Goal: Information Seeking & Learning: Learn about a topic

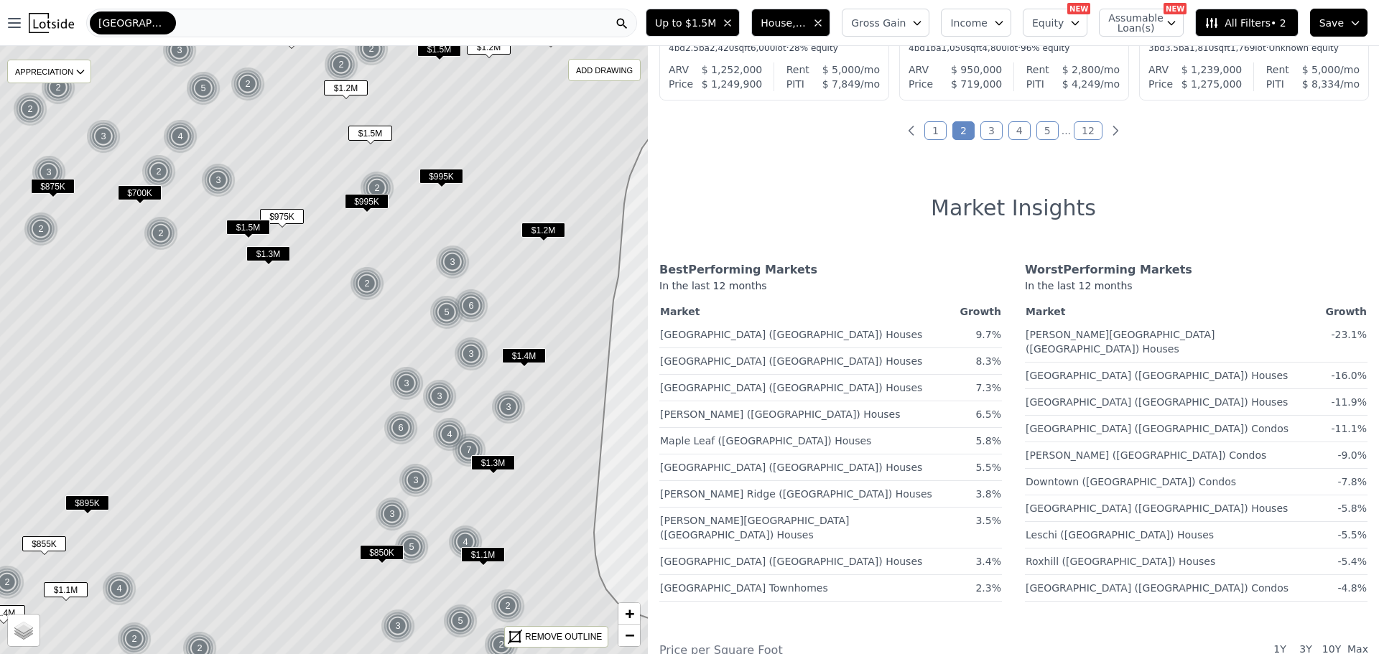
scroll to position [862, 0]
click at [936, 125] on link "1" at bounding box center [935, 129] width 22 height 19
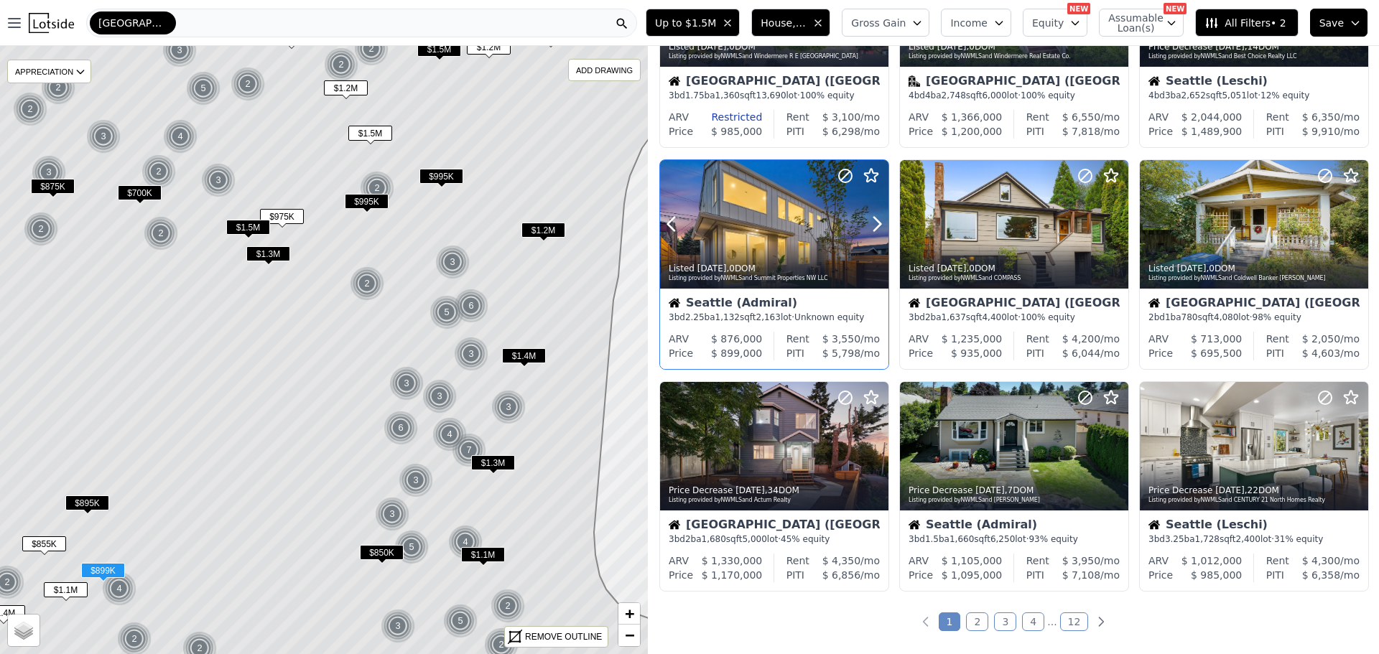
scroll to position [431, 0]
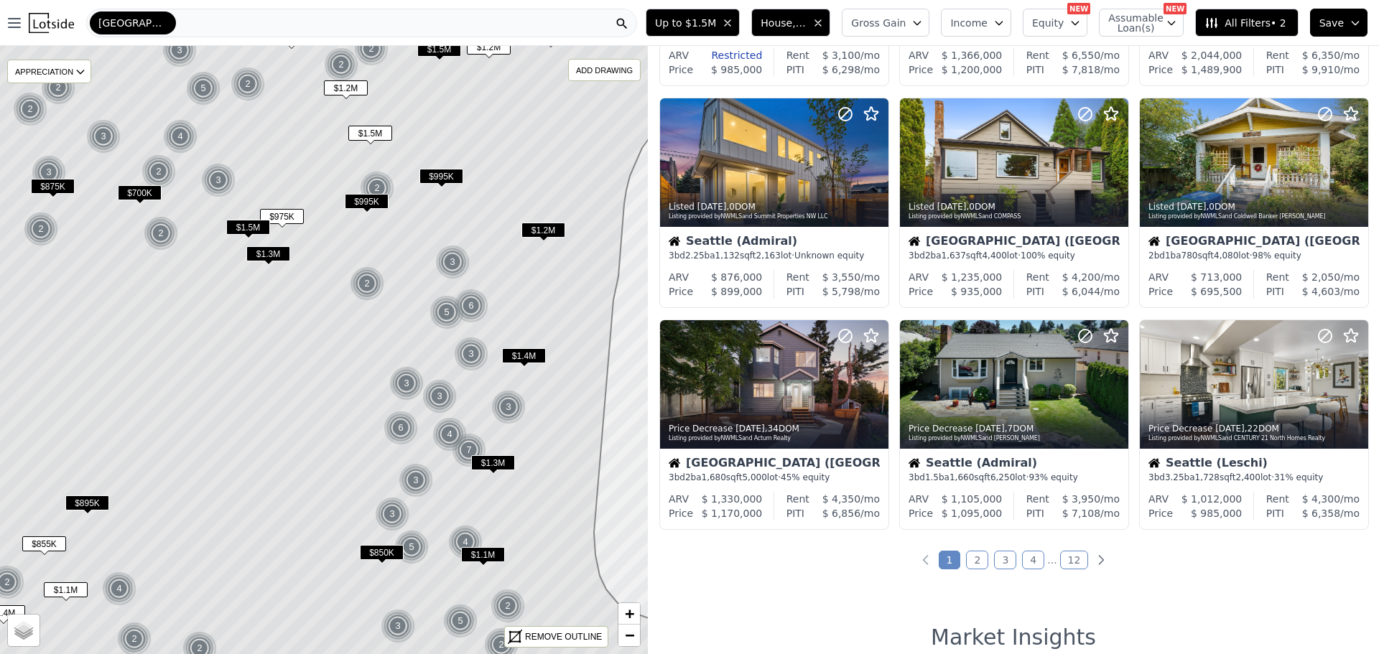
click at [977, 559] on link "2" at bounding box center [977, 560] width 22 height 19
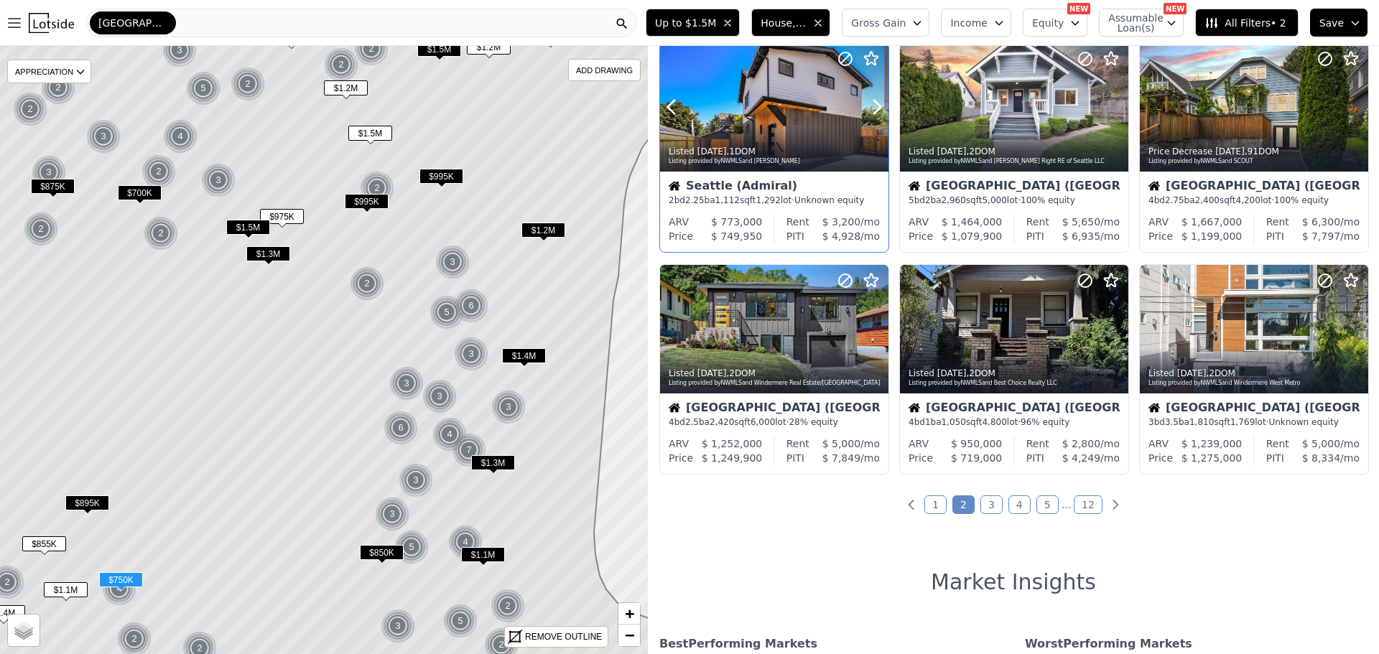
scroll to position [503, 0]
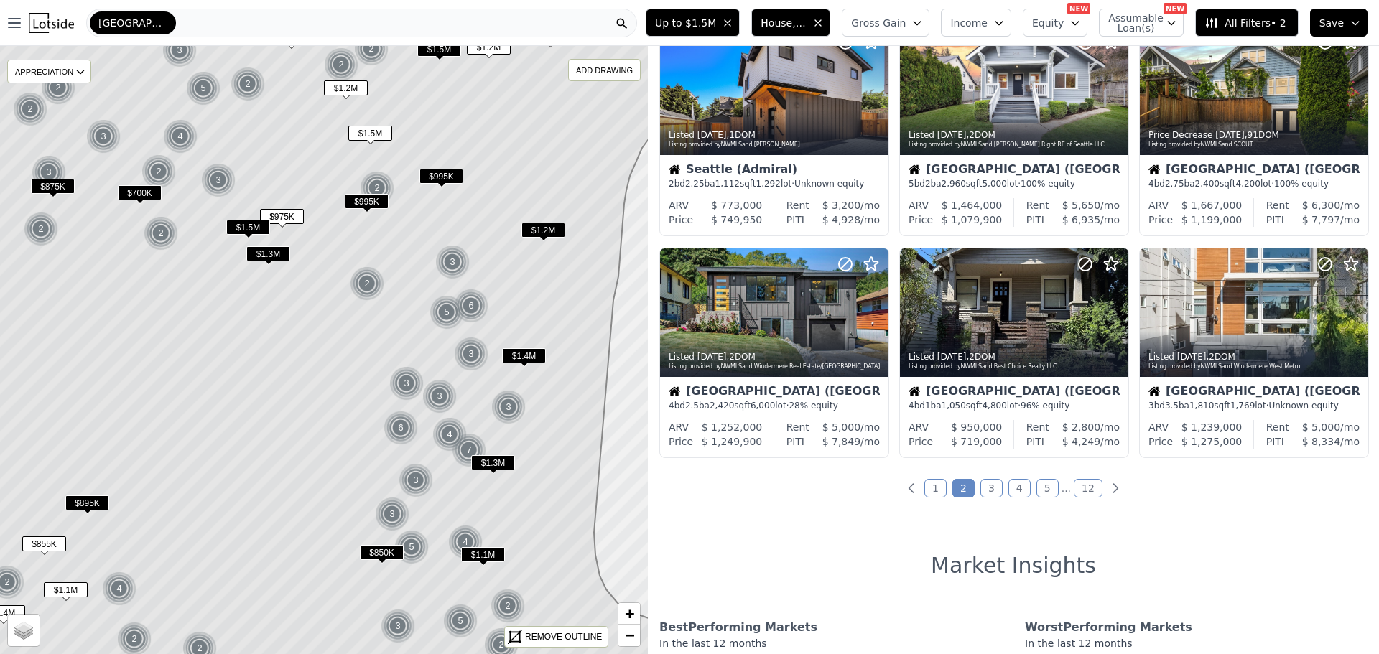
click at [987, 482] on link "3" at bounding box center [991, 488] width 22 height 19
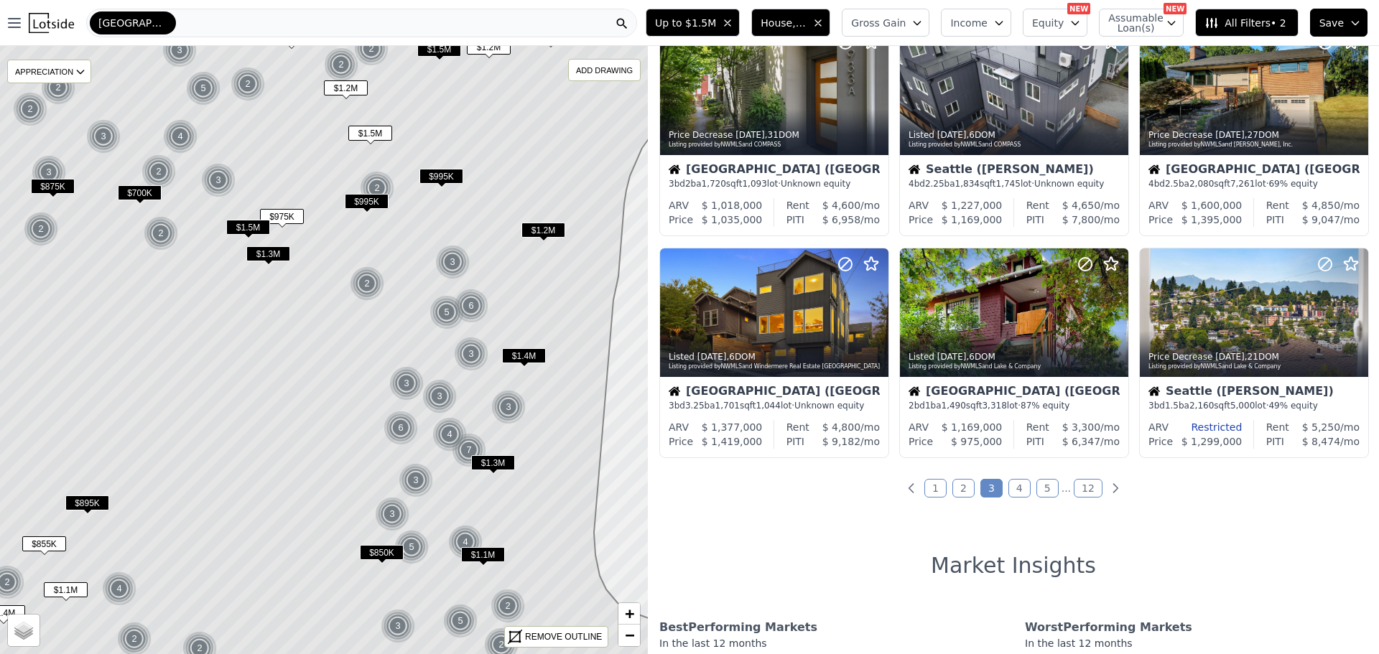
click at [1018, 489] on link "4" at bounding box center [1019, 488] width 22 height 19
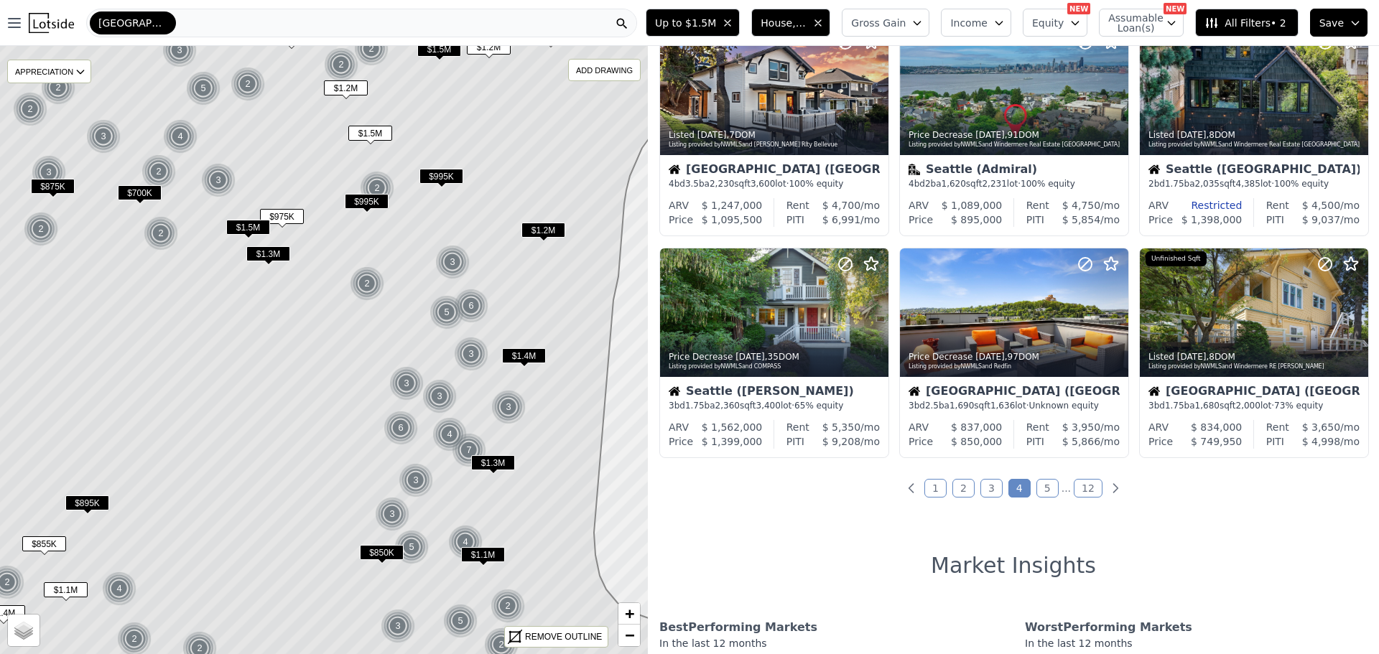
click at [1045, 485] on link "5" at bounding box center [1047, 488] width 22 height 19
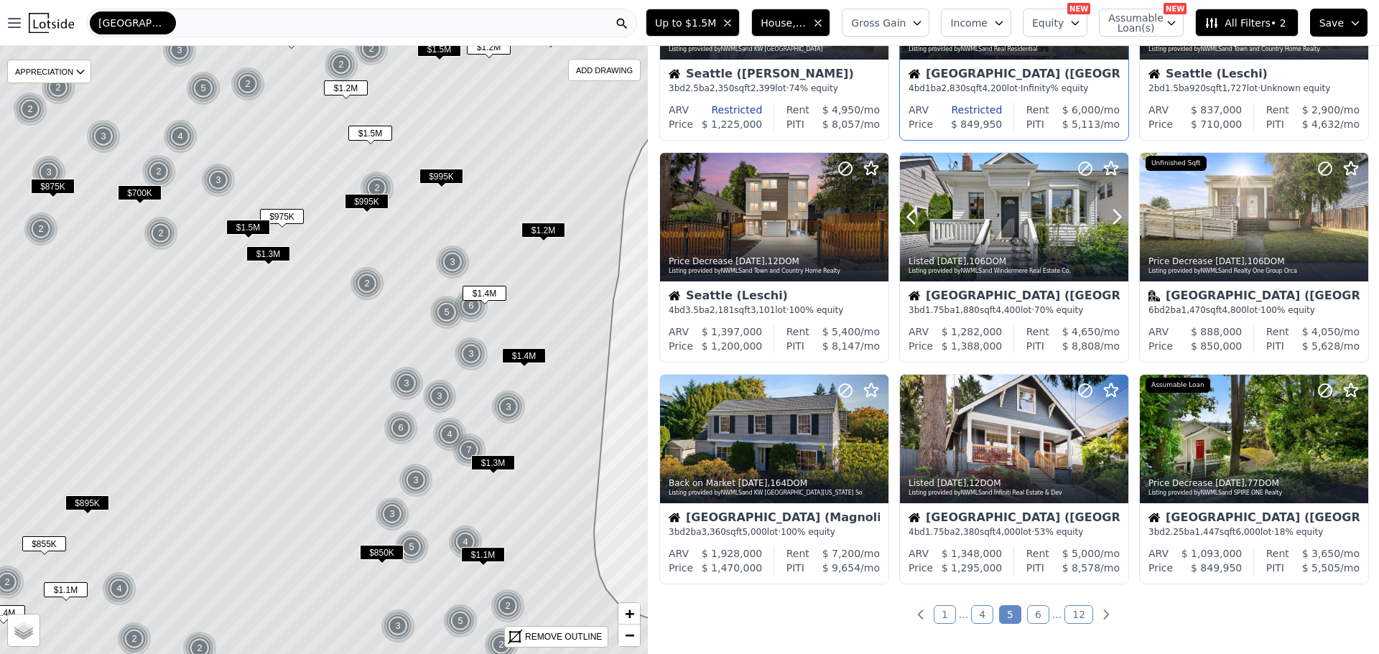
scroll to position [431, 0]
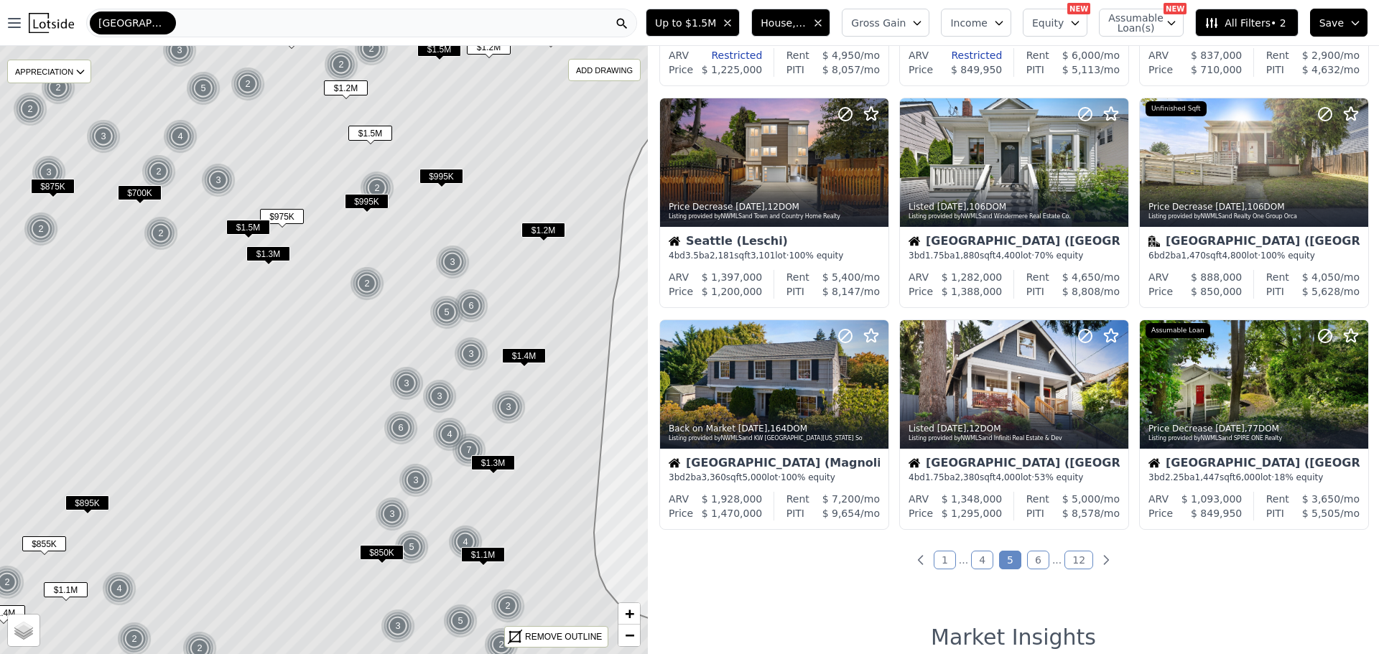
click at [1034, 559] on link "6" at bounding box center [1038, 560] width 22 height 19
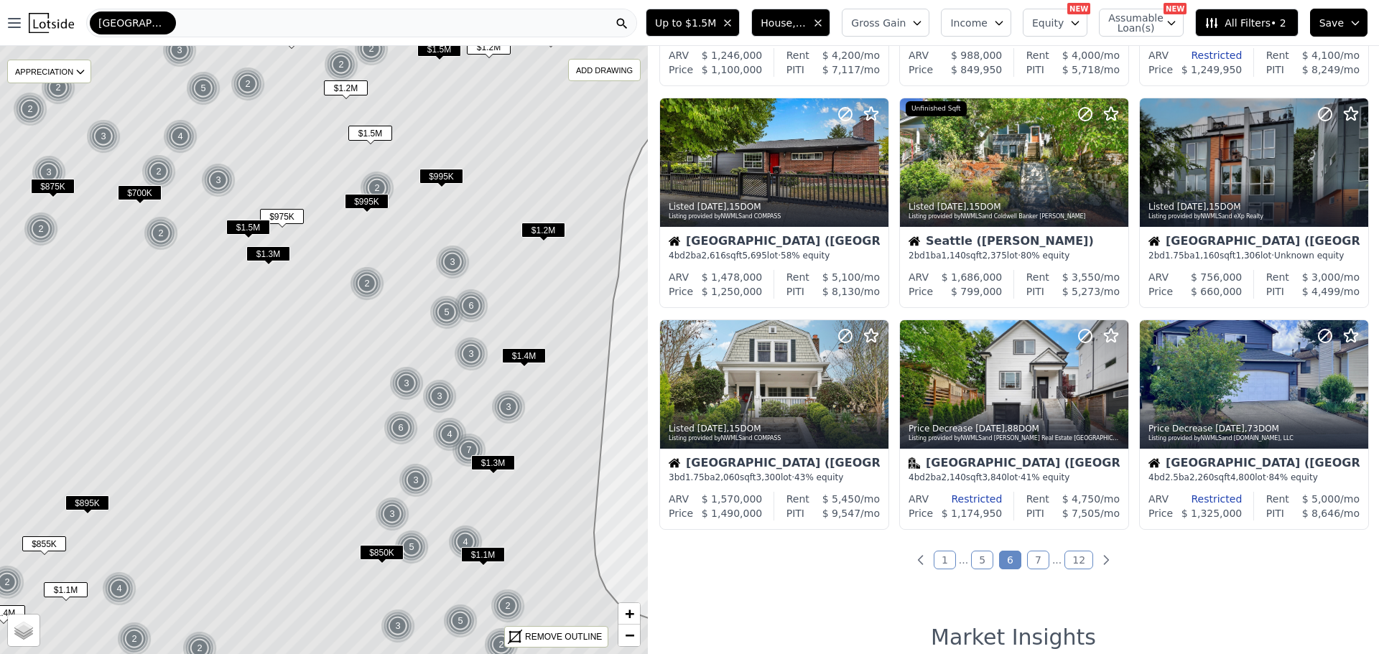
click at [1031, 559] on link "7" at bounding box center [1038, 560] width 22 height 19
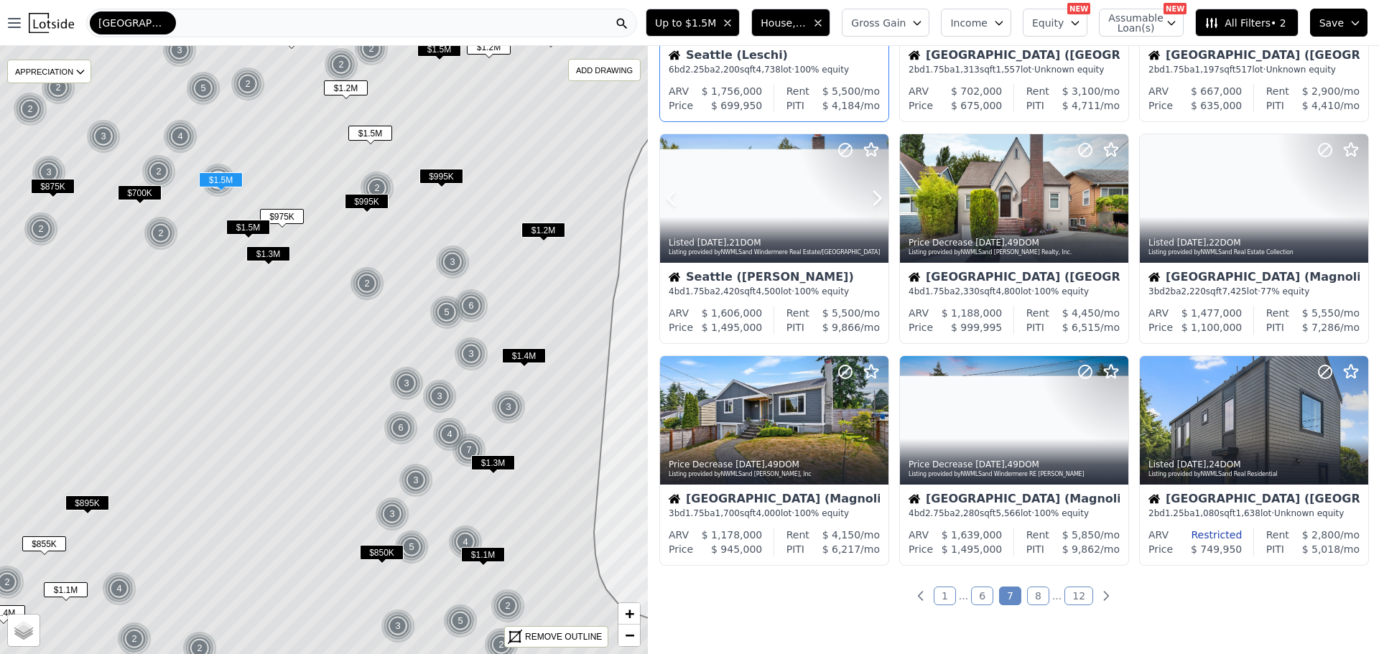
scroll to position [503, 0]
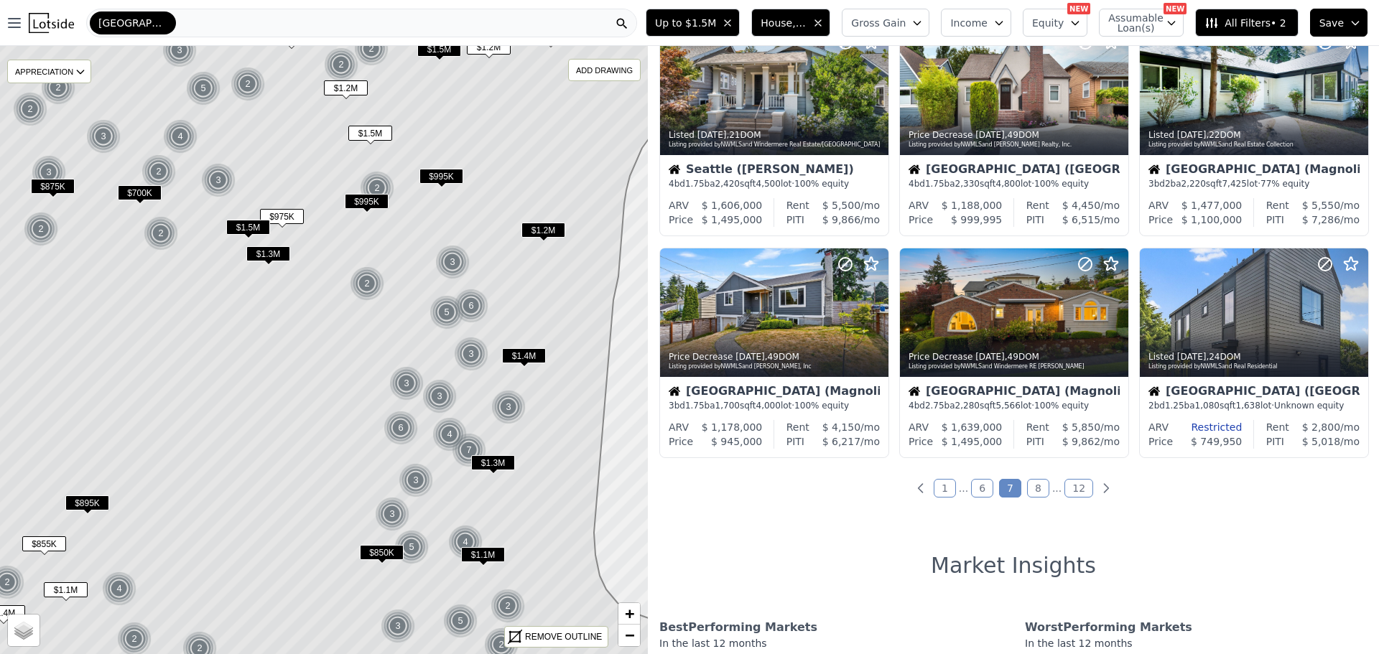
click at [1033, 490] on link "8" at bounding box center [1038, 488] width 22 height 19
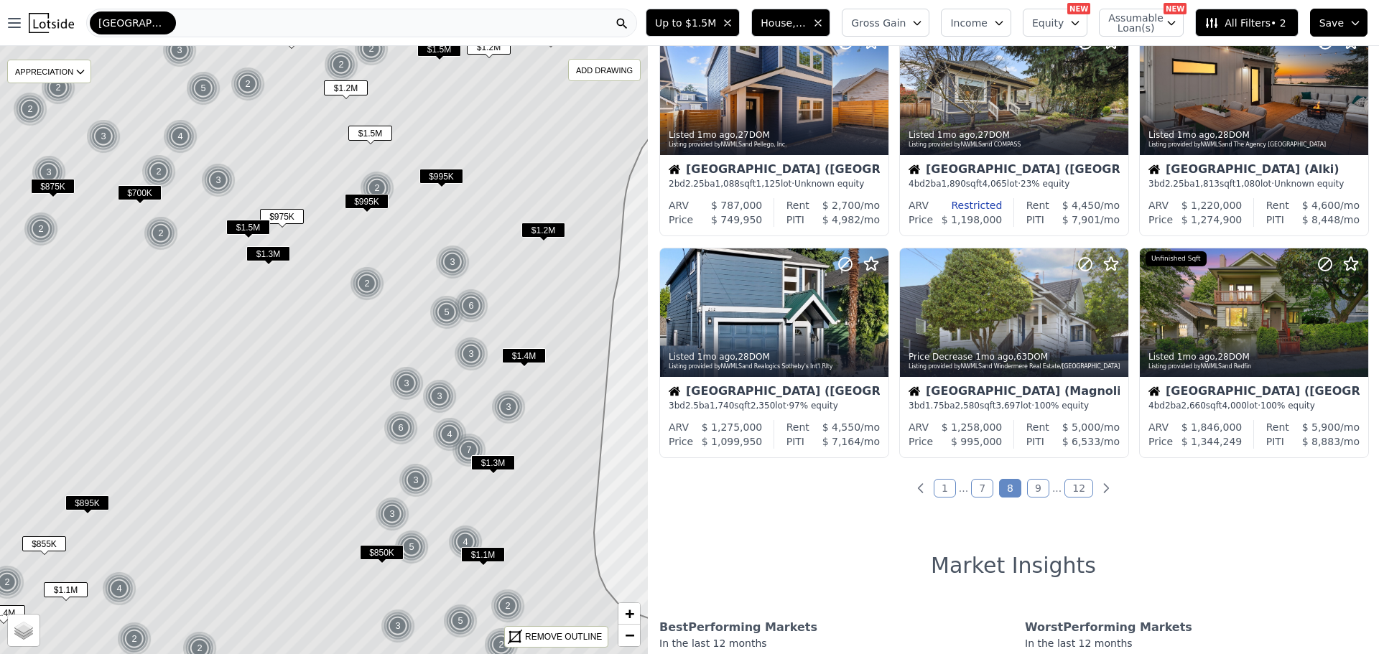
click at [1032, 483] on link "9" at bounding box center [1038, 488] width 22 height 19
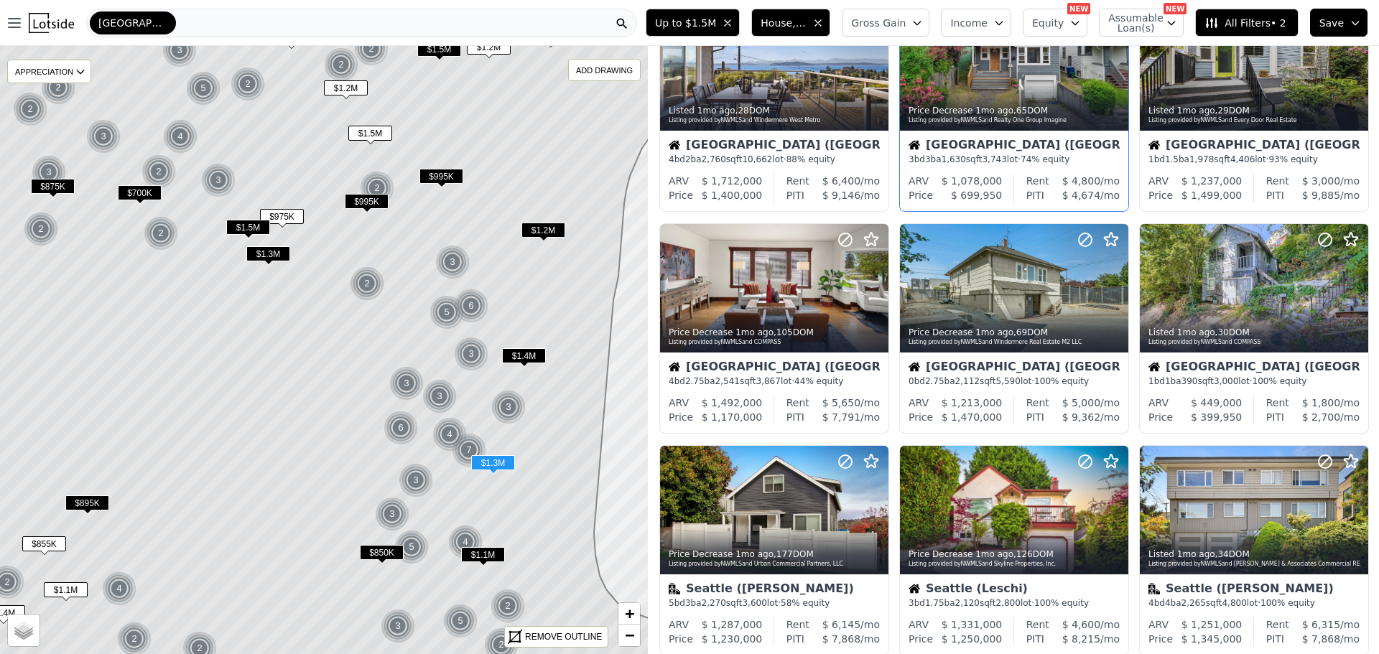
scroll to position [0, 0]
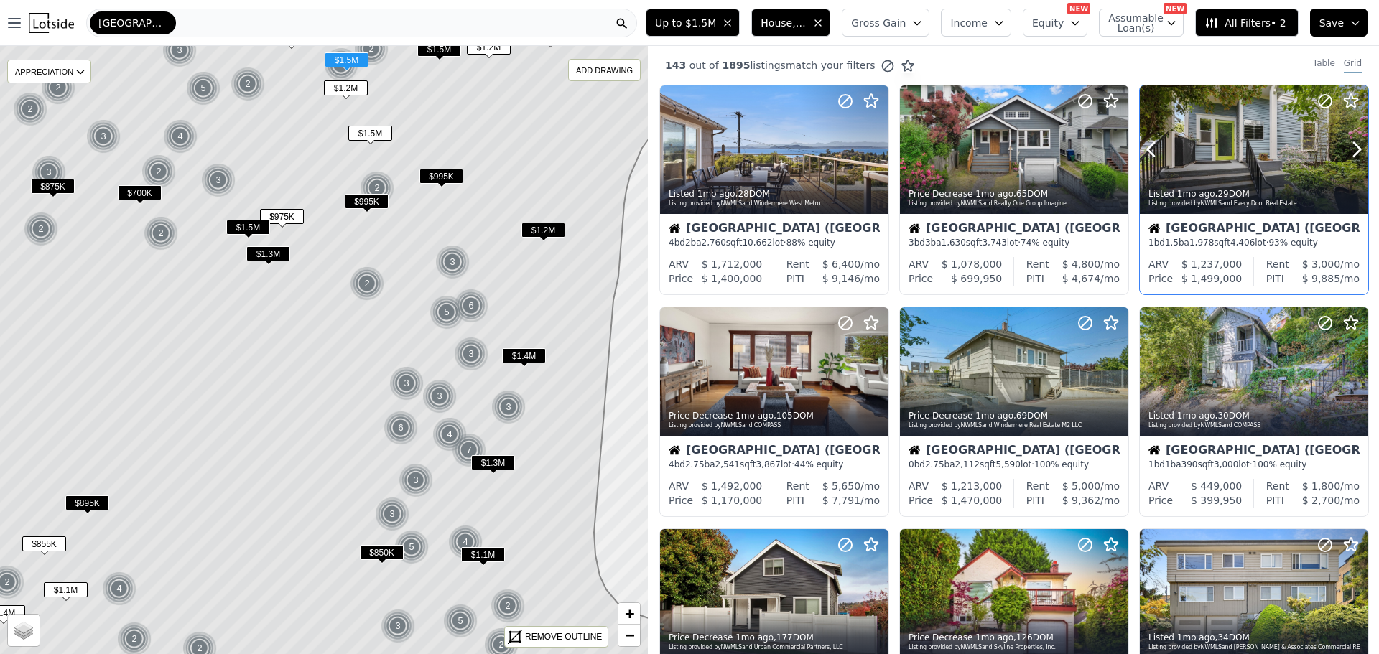
click at [1232, 142] on div at bounding box center [1254, 149] width 228 height 129
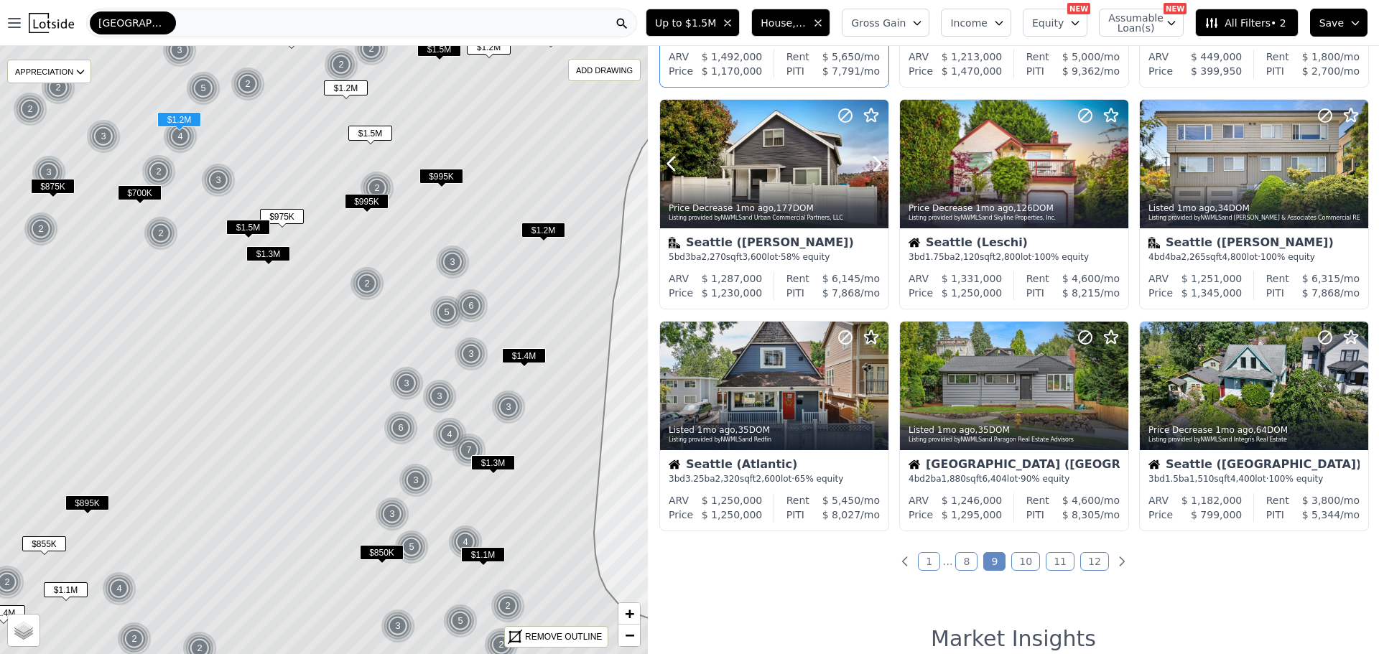
scroll to position [431, 0]
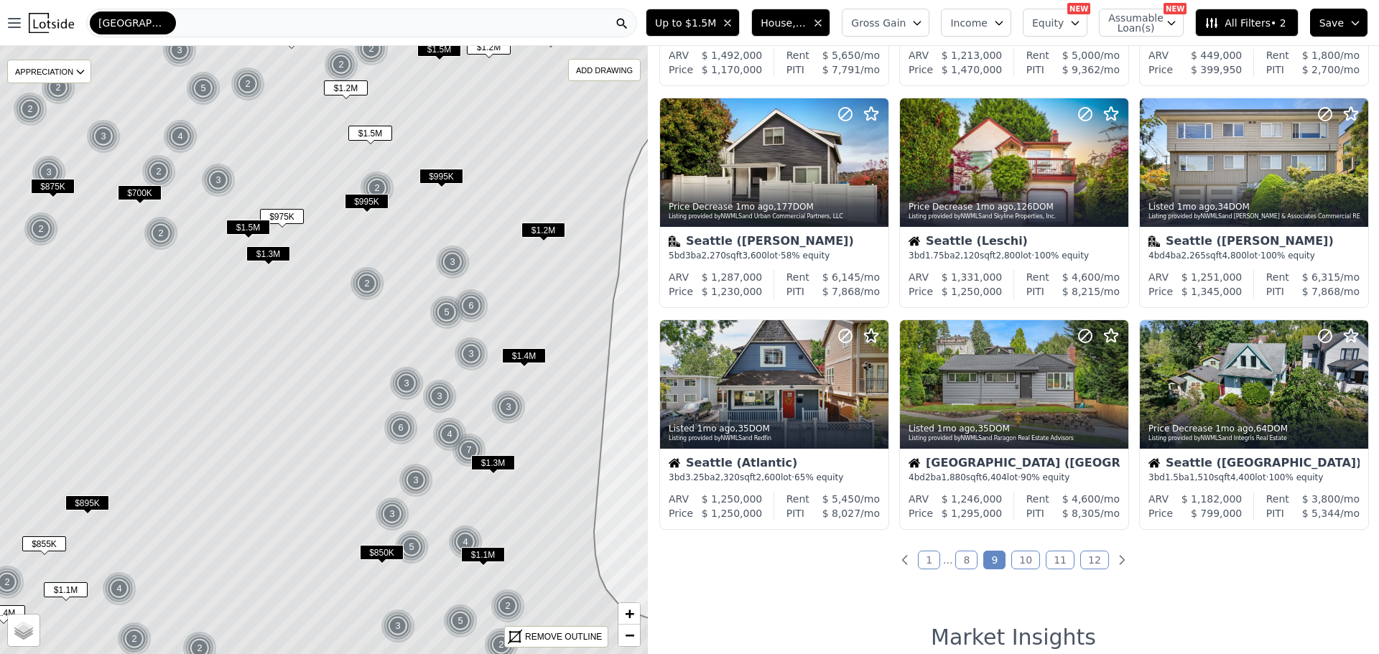
click at [1019, 559] on link "10" at bounding box center [1025, 560] width 29 height 19
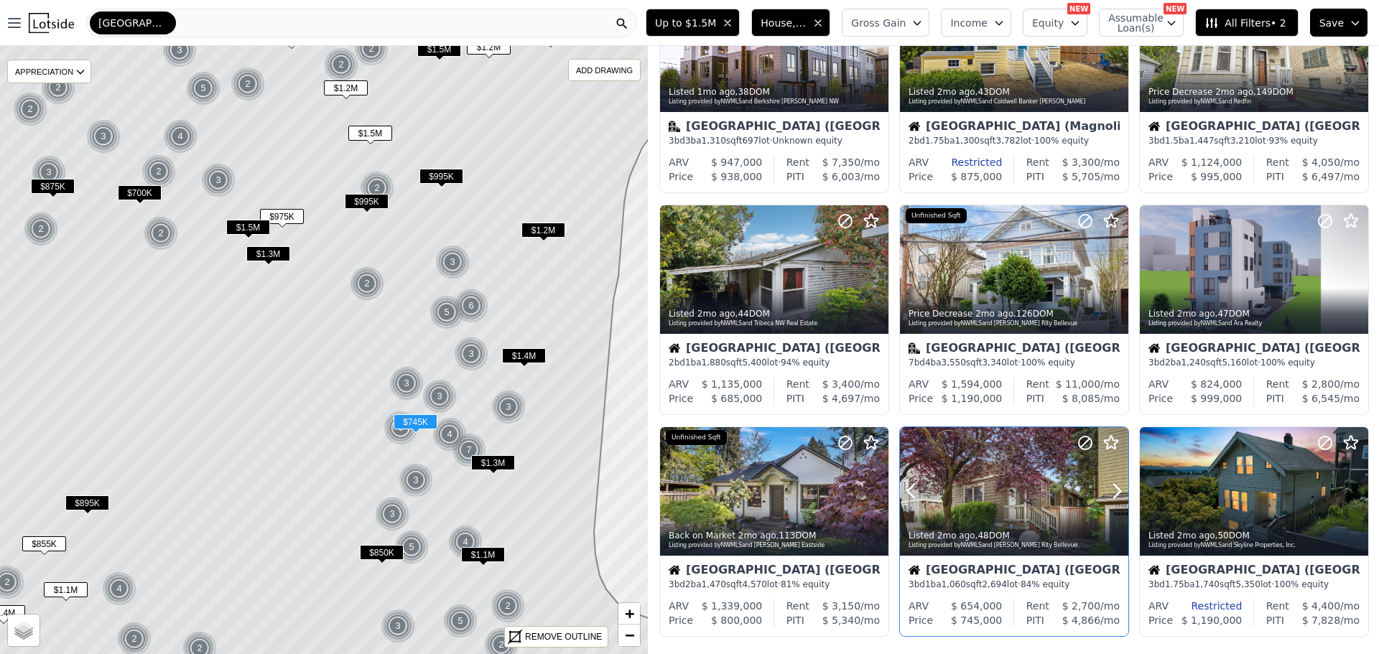
scroll to position [215, 0]
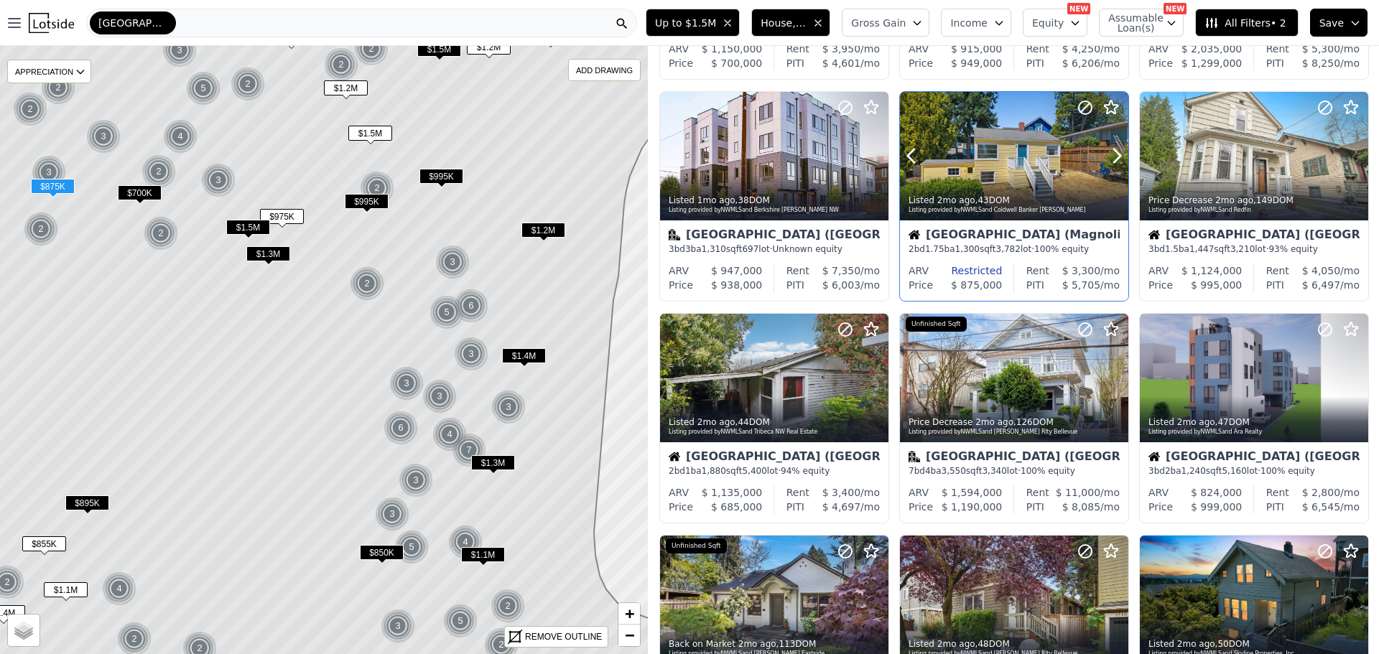
click at [987, 175] on div at bounding box center [1014, 188] width 228 height 26
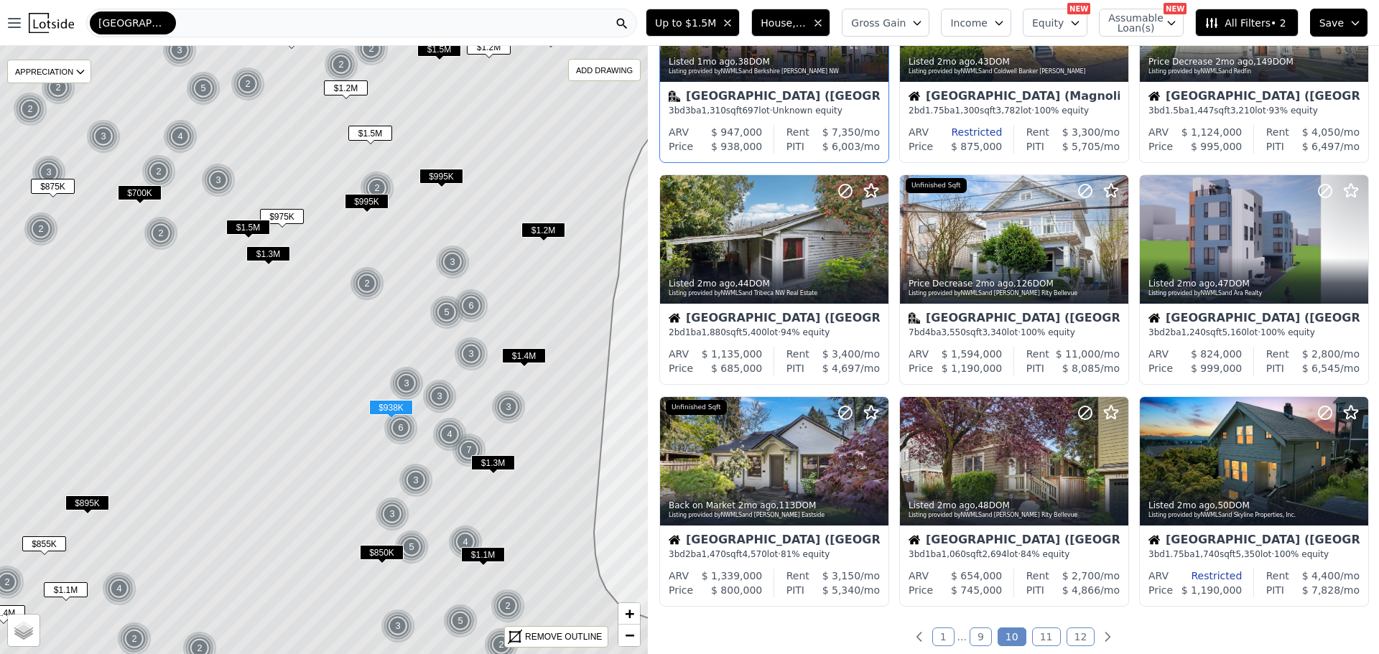
scroll to position [359, 0]
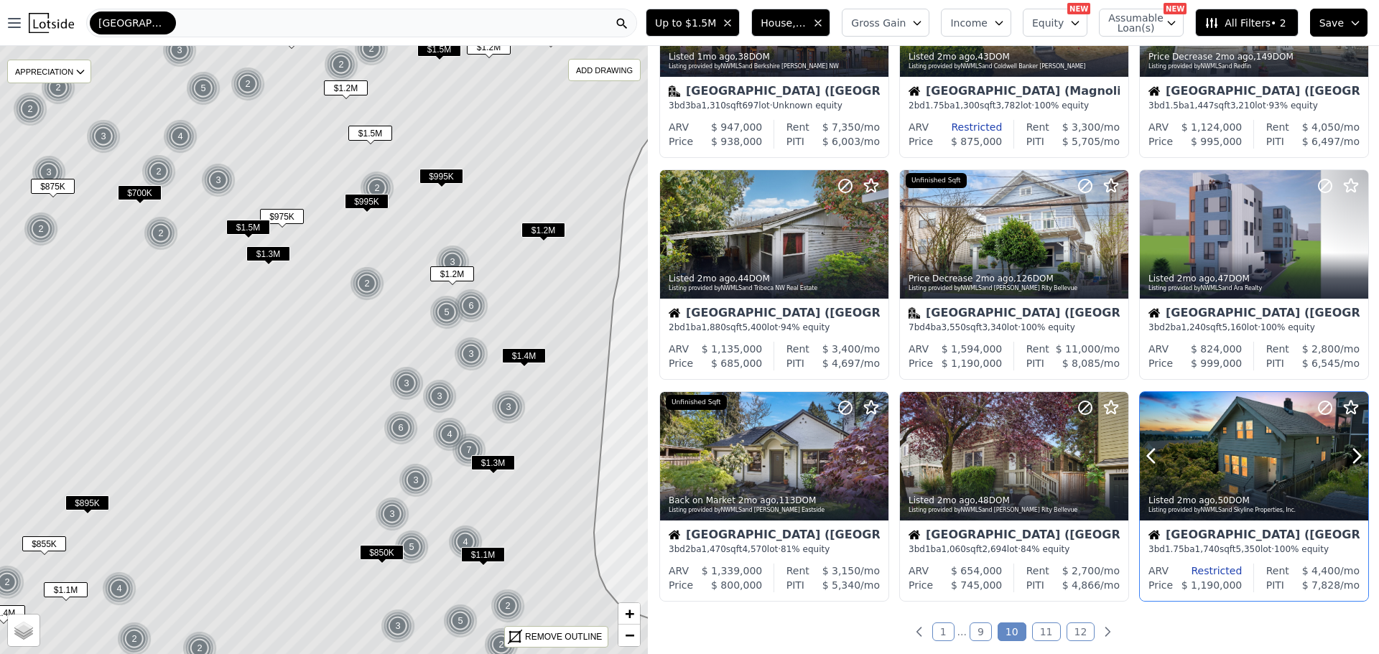
click at [1217, 479] on div at bounding box center [1254, 488] width 228 height 26
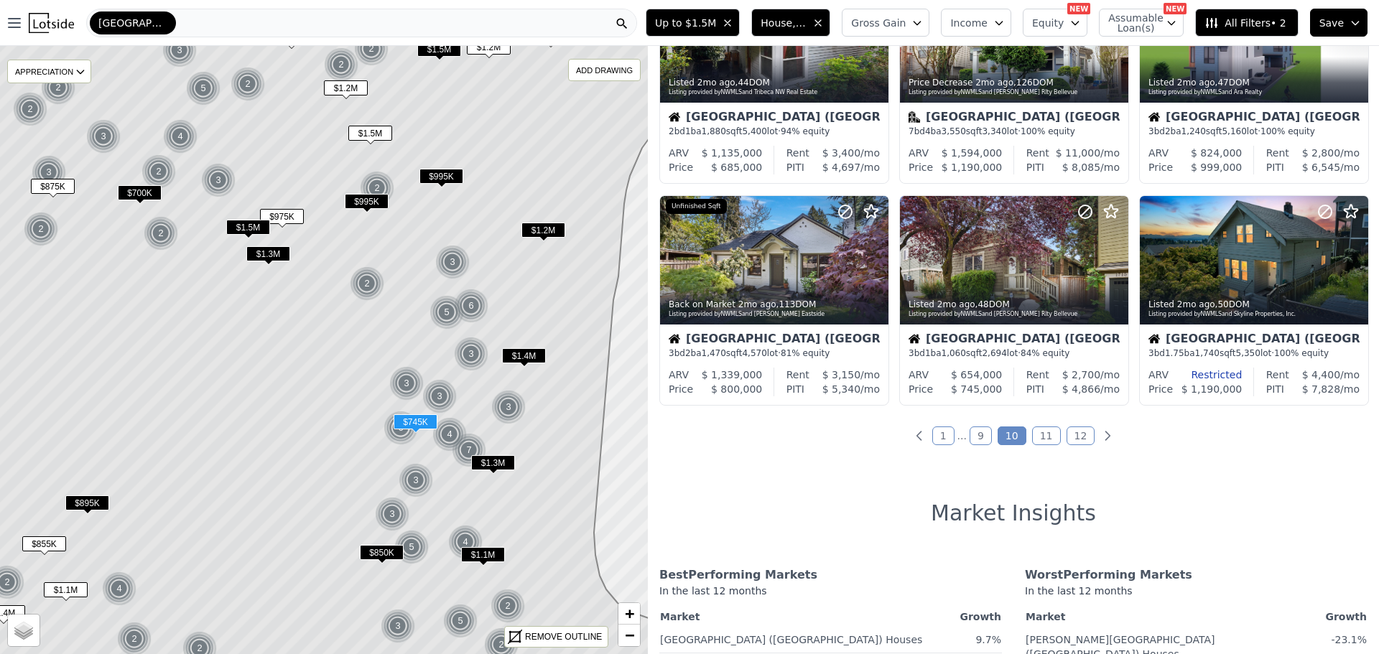
scroll to position [575, 0]
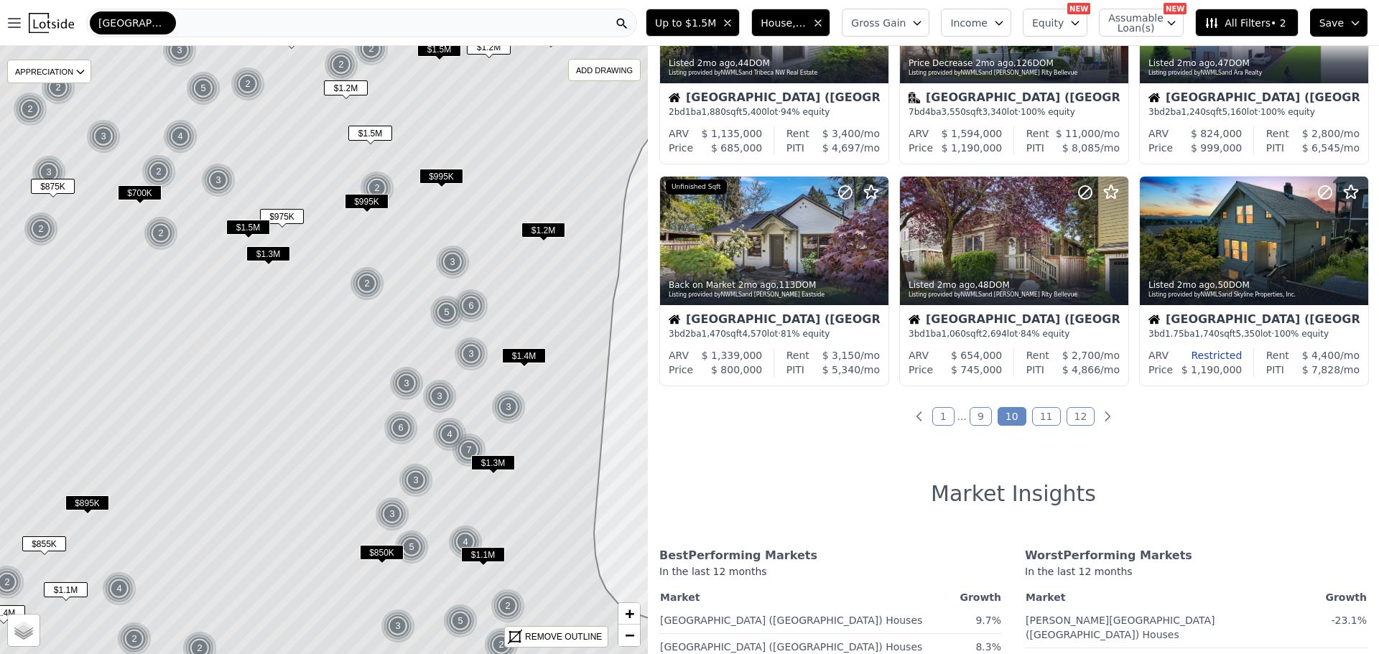
click at [1037, 412] on link "11" at bounding box center [1046, 416] width 29 height 19
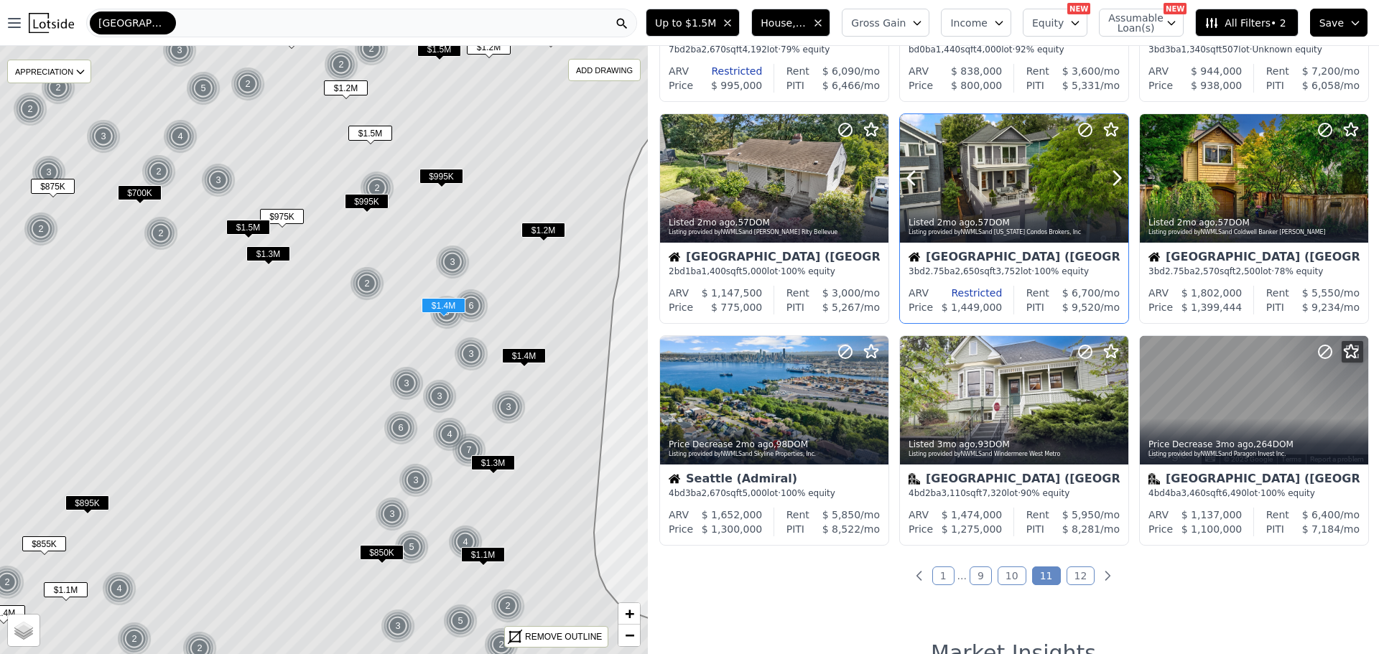
scroll to position [431, 0]
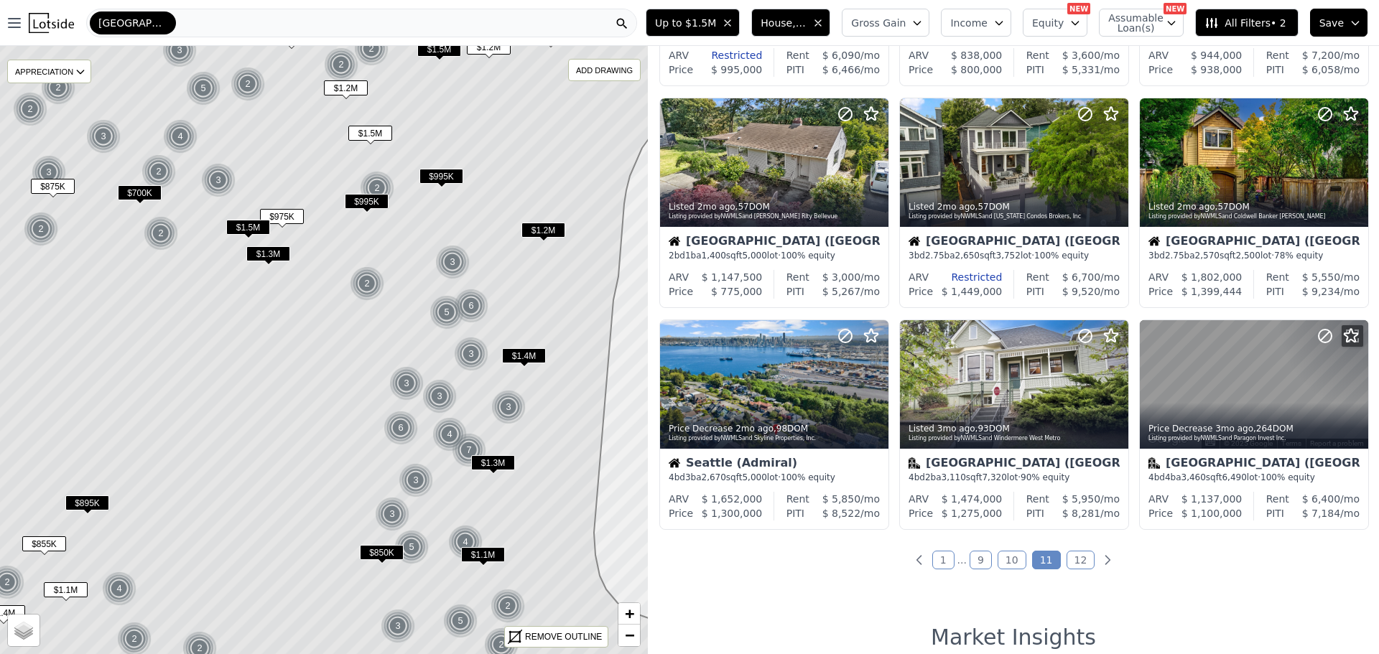
click at [1074, 561] on link "12" at bounding box center [1081, 560] width 29 height 19
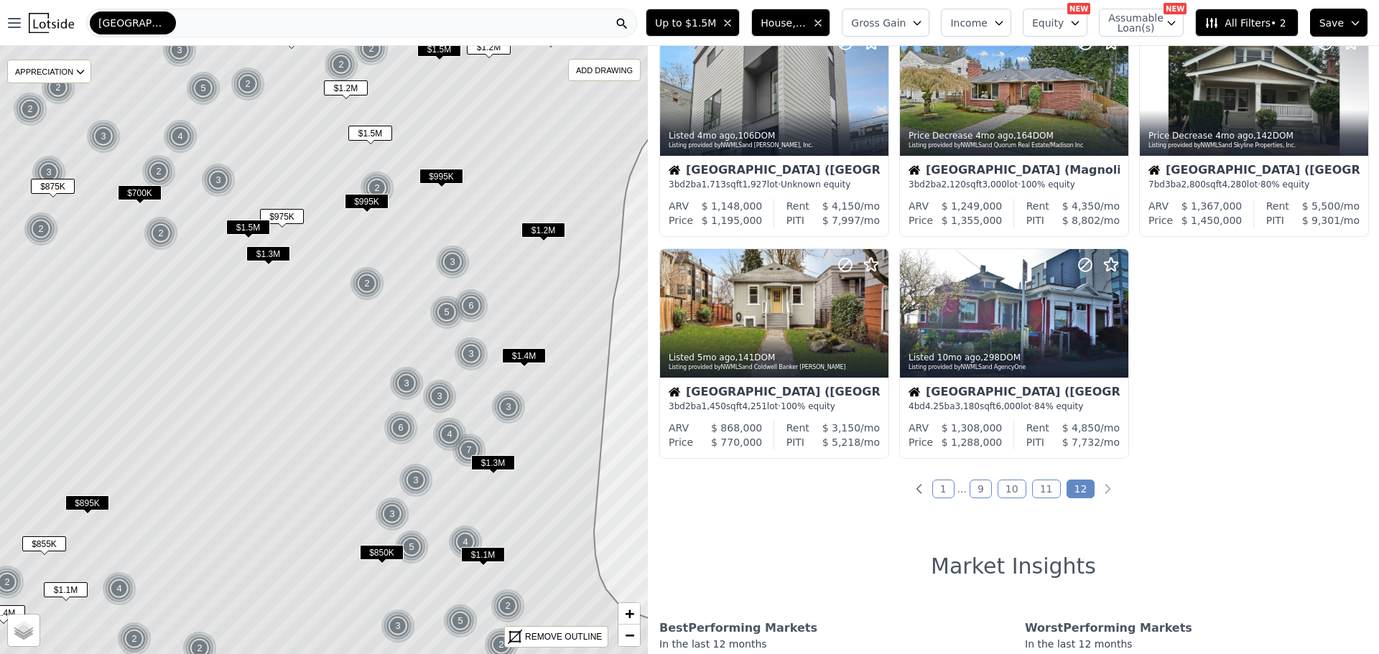
scroll to position [503, 0]
click at [1100, 488] on icon "Next page" at bounding box center [1107, 488] width 14 height 14
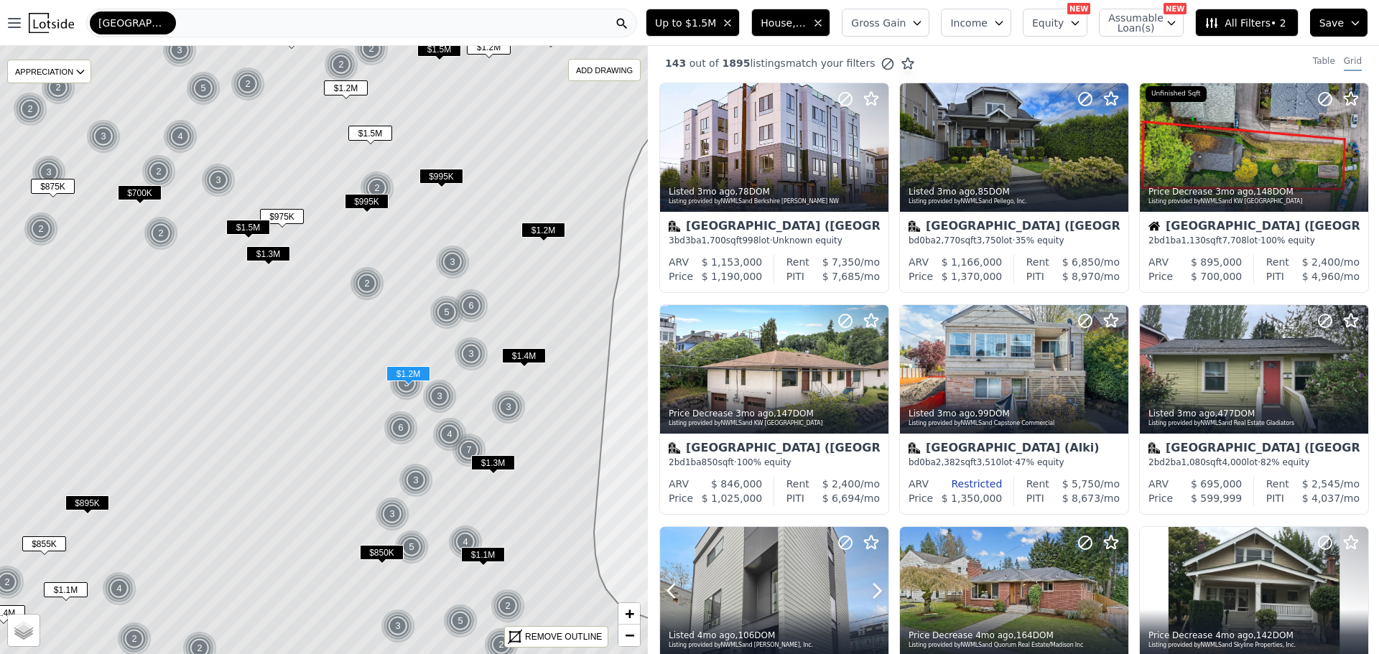
scroll to position [0, 0]
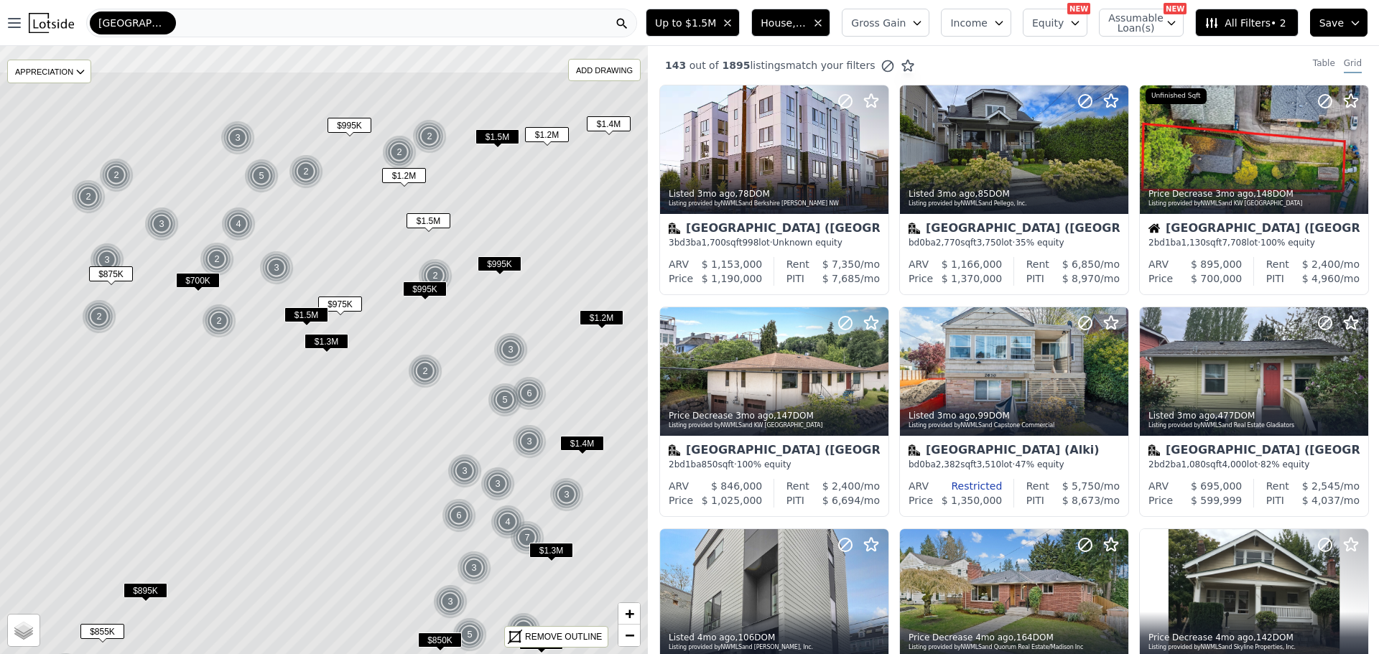
drag, startPoint x: 411, startPoint y: 241, endPoint x: 469, endPoint y: 328, distance: 105.2
click at [469, 328] on icon at bounding box center [382, 437] width 780 height 733
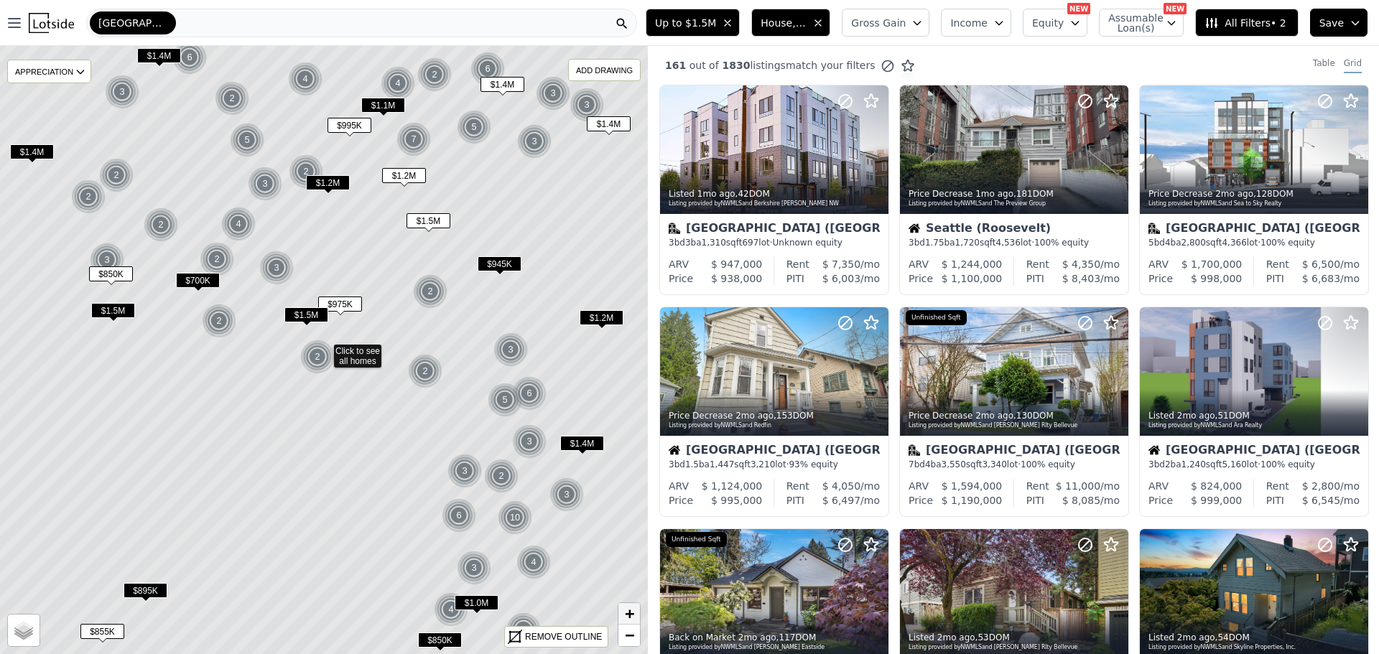
click at [635, 605] on link "+" at bounding box center [629, 614] width 22 height 22
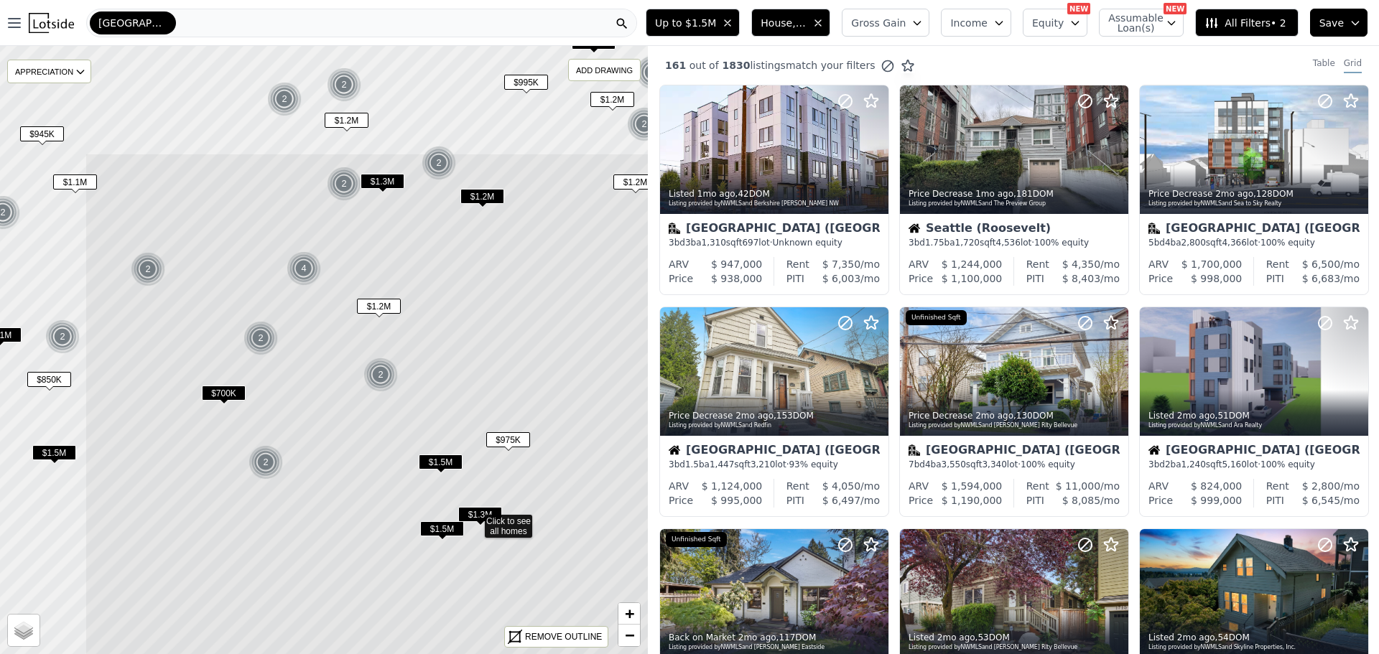
drag, startPoint x: 218, startPoint y: 277, endPoint x: 368, endPoint y: 447, distance: 226.9
click at [368, 447] on icon at bounding box center [475, 519] width 780 height 733
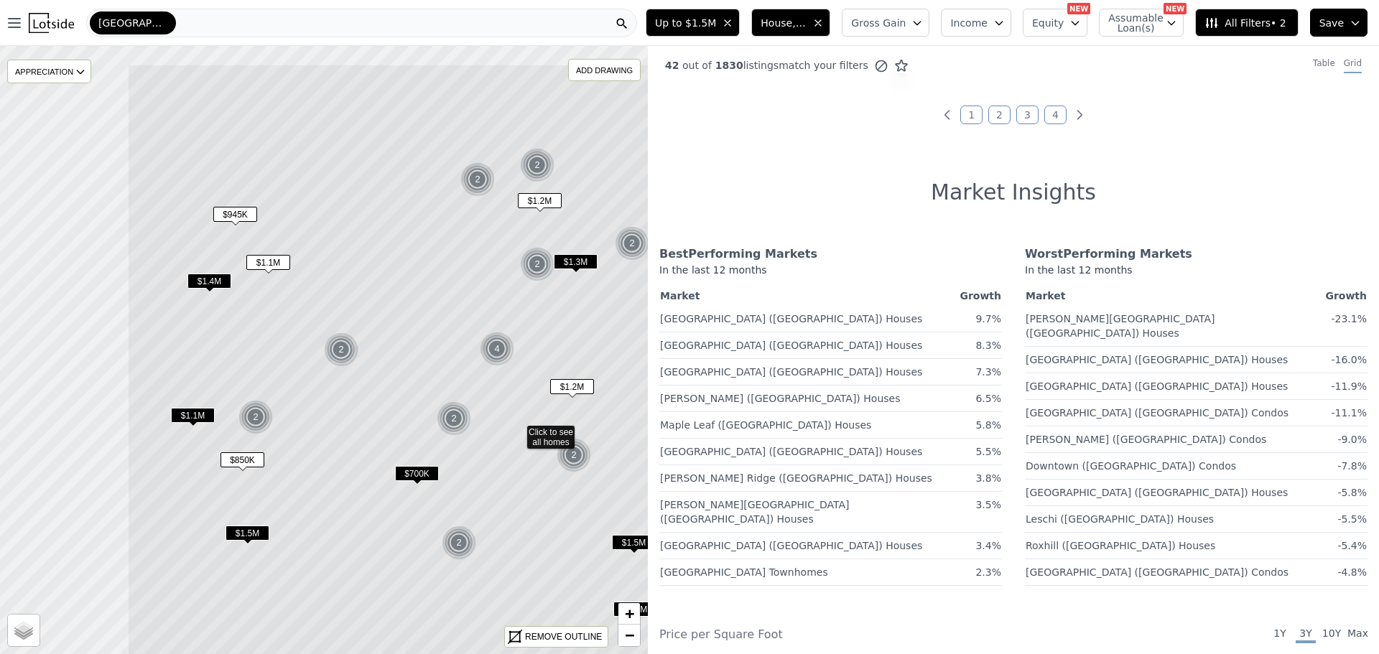
click at [457, 369] on icon at bounding box center [517, 430] width 780 height 733
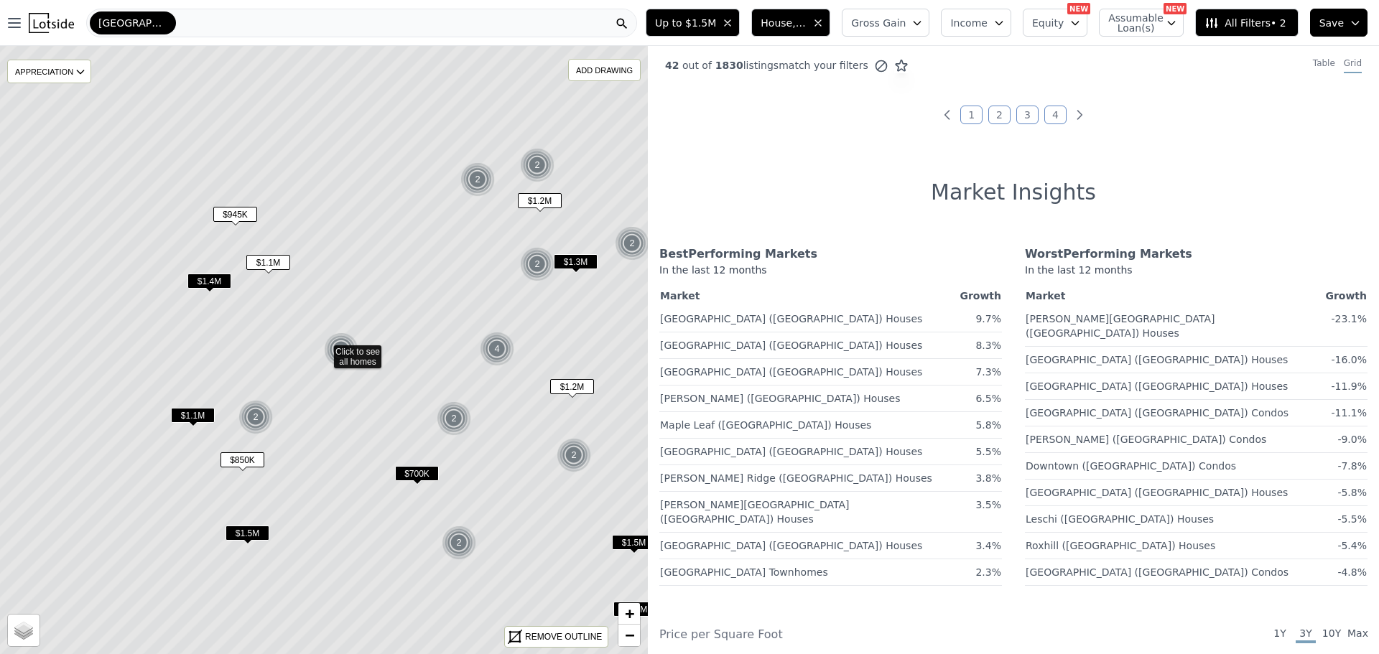
click at [263, 258] on span "$1.1M" at bounding box center [268, 262] width 44 height 15
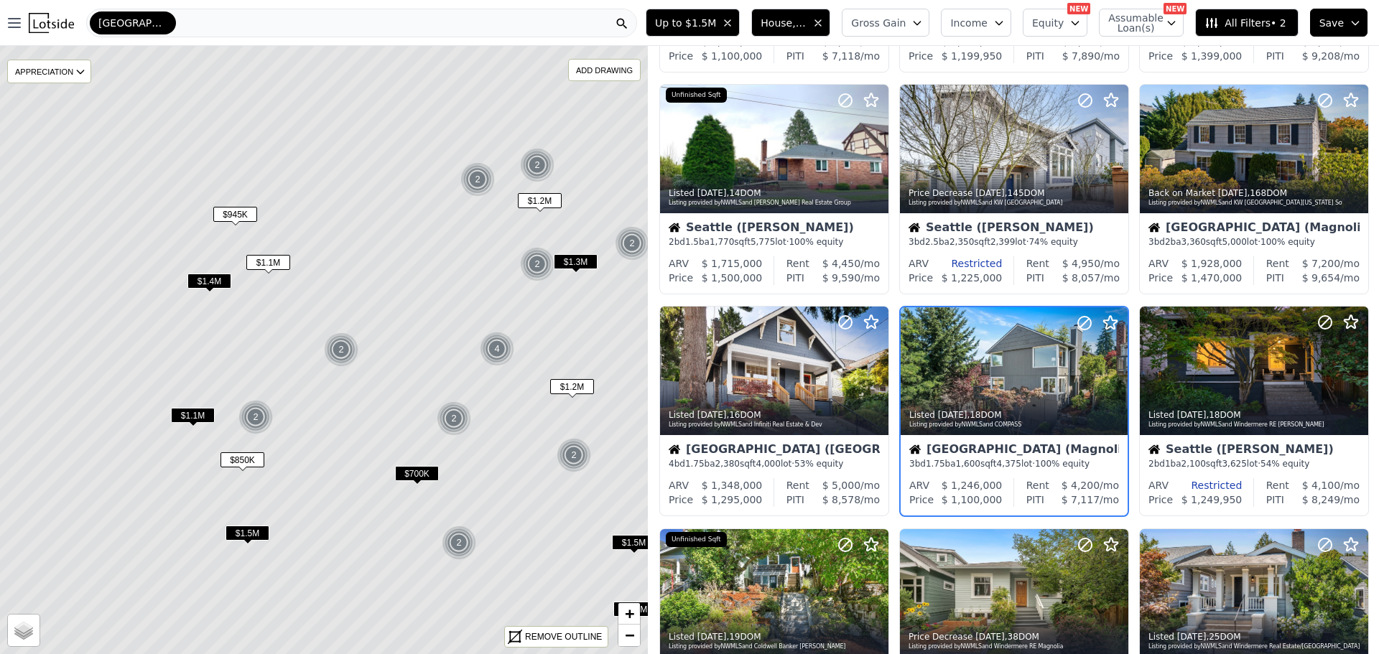
scroll to position [261, 0]
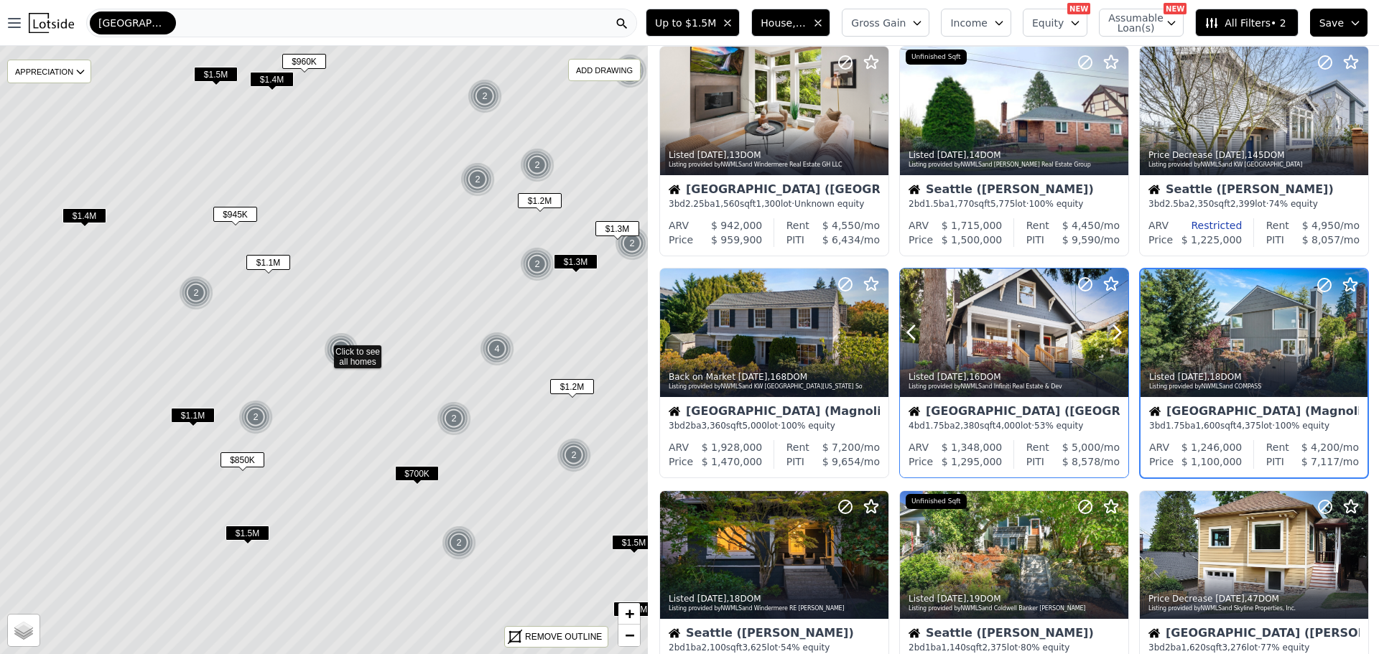
click at [991, 335] on div at bounding box center [1014, 333] width 228 height 129
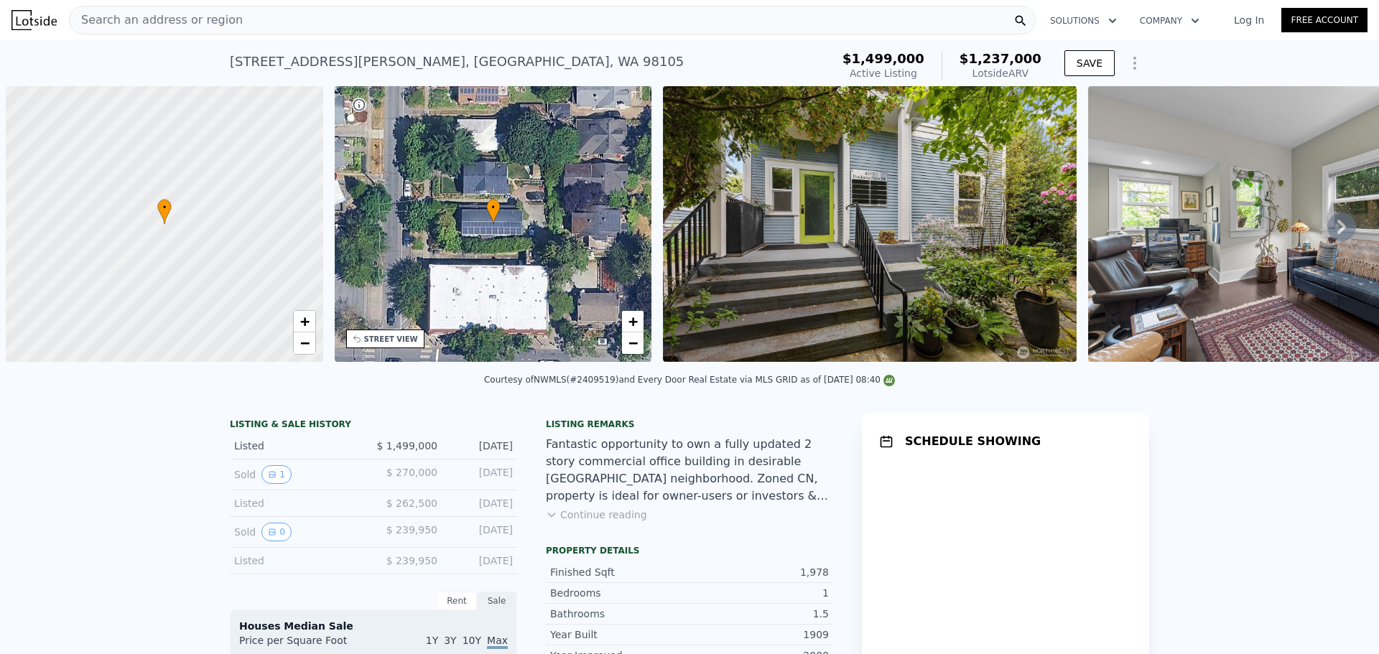
scroll to position [0, 6]
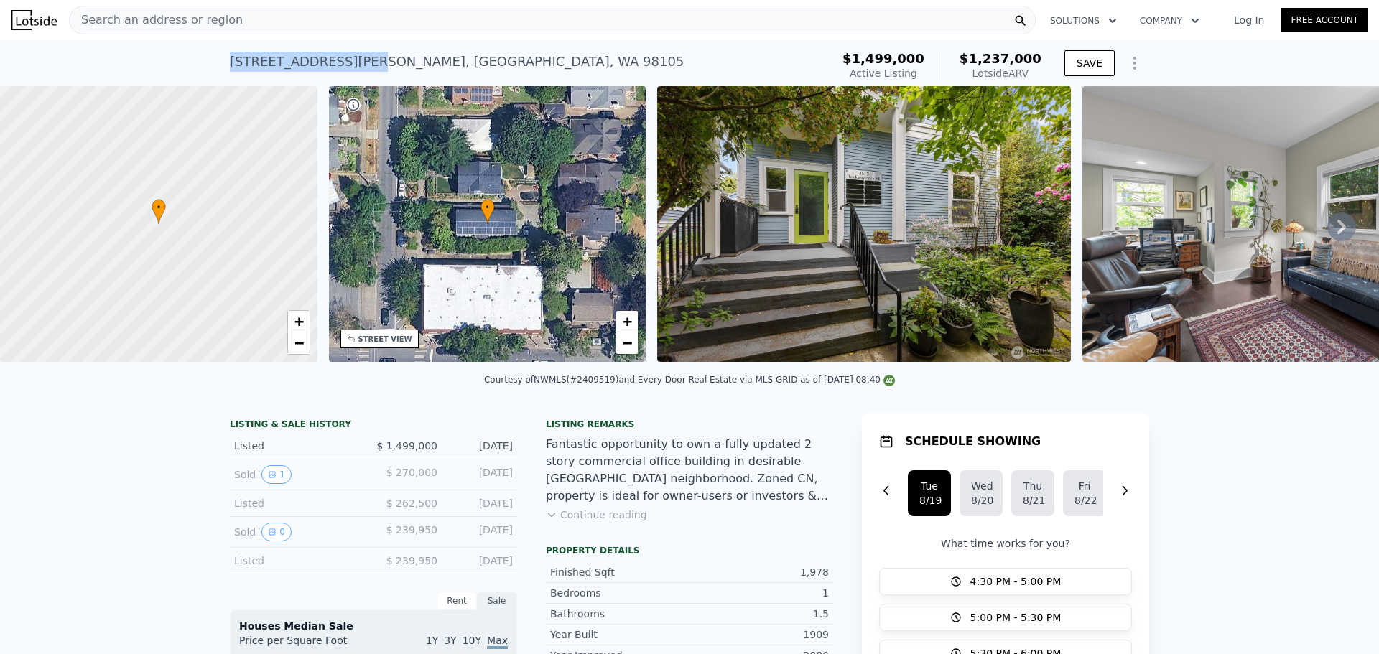
drag, startPoint x: 222, startPoint y: 62, endPoint x: 300, endPoint y: 65, distance: 78.3
click at [348, 65] on div "4510 Thackeray Pl NE , Seattle , WA 98105 Active at $1.499m (~ARV $1.237m ) $1,…" at bounding box center [689, 63] width 1379 height 46
copy div "4510 Thackeray Pl NE"
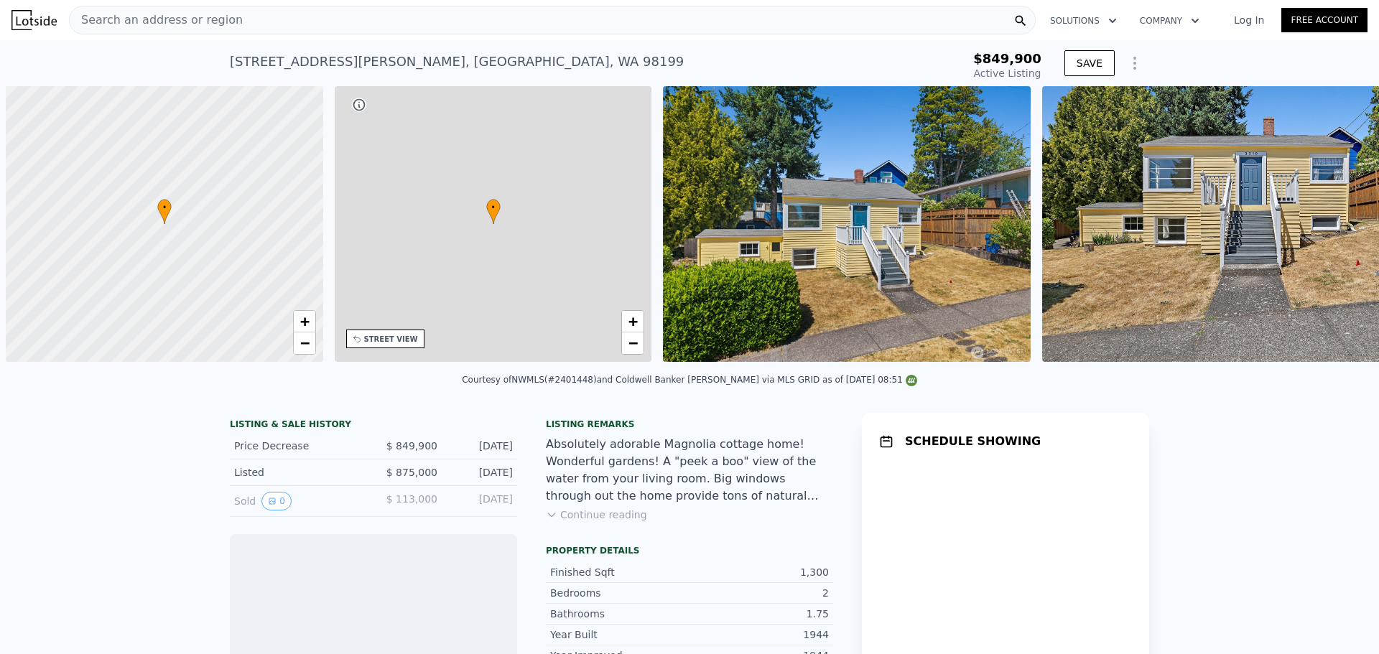
scroll to position [0, 6]
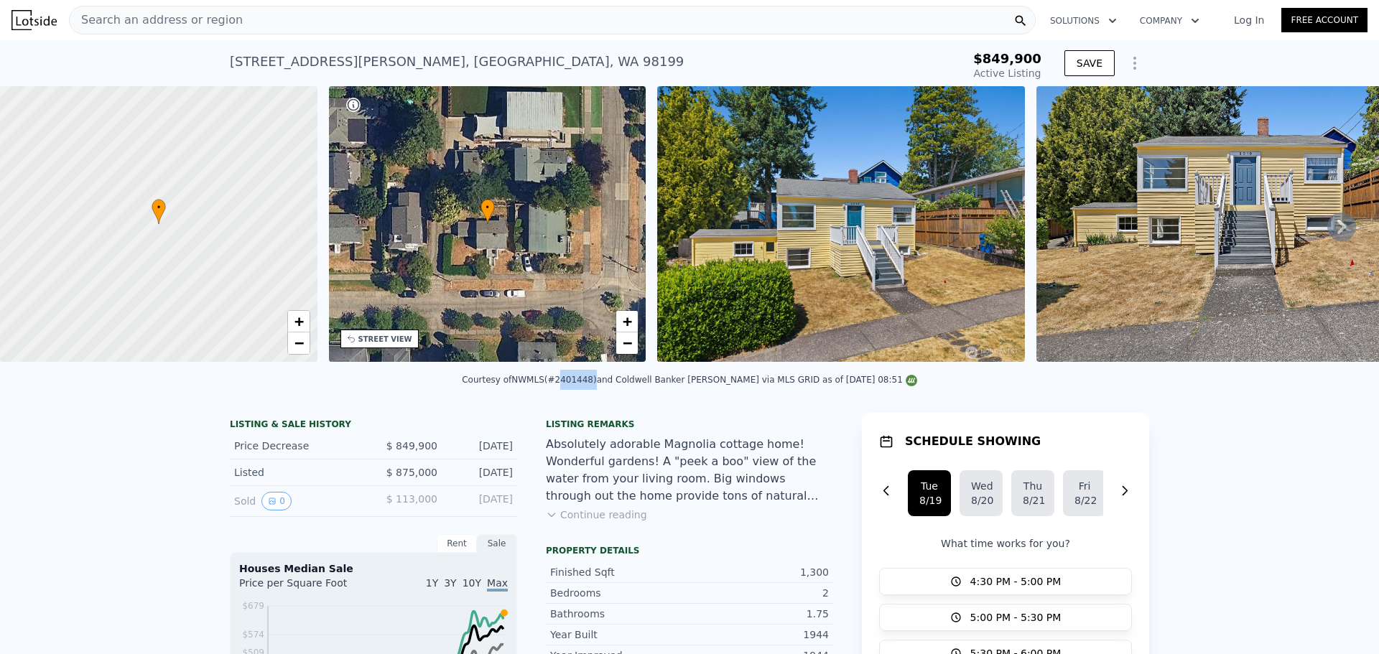
drag, startPoint x: 589, startPoint y: 390, endPoint x: 605, endPoint y: 389, distance: 16.5
click at [613, 385] on div "Courtesy of NWMLS (#2401448) and Coldwell Banker Bain via MLS GRID as of 08/19/…" at bounding box center [689, 380] width 455 height 10
drag, startPoint x: 587, startPoint y: 390, endPoint x: 618, endPoint y: 391, distance: 30.9
click at [618, 385] on div "Courtesy of NWMLS (#2401448) and Coldwell Banker Bain via MLS GRID as of 08/19/…" at bounding box center [689, 380] width 455 height 10
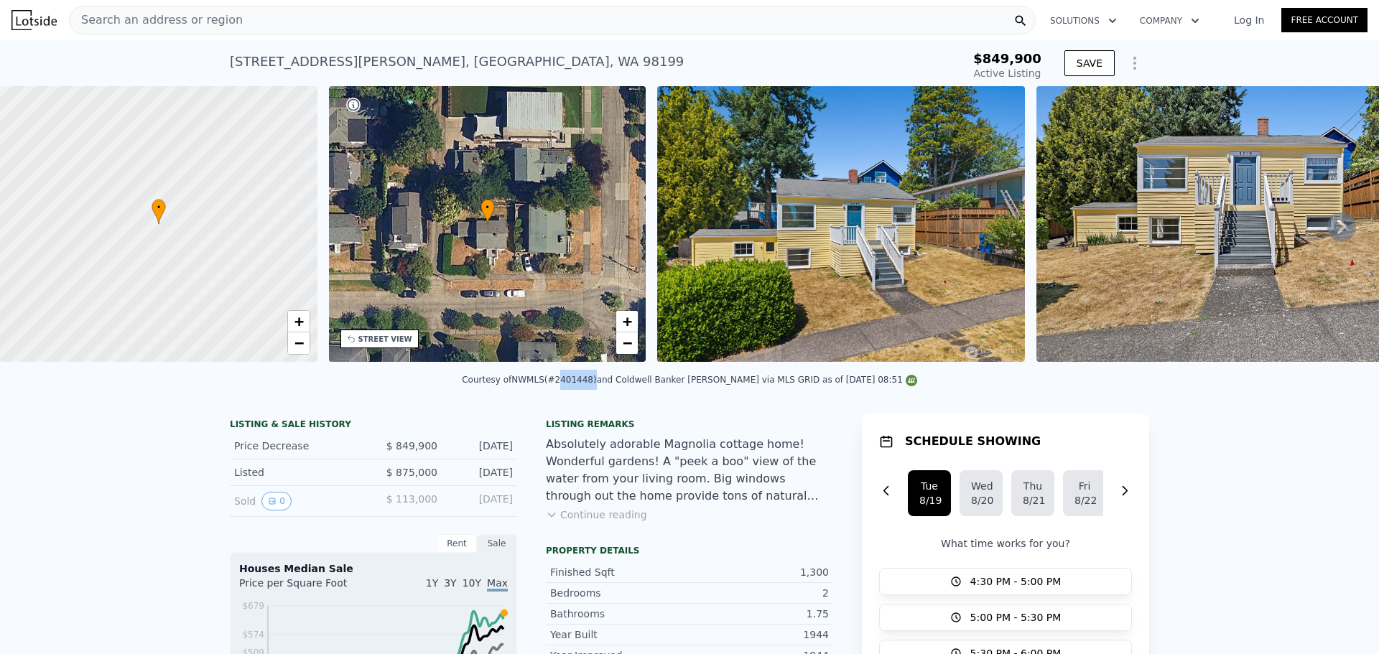
copy div "2401448"
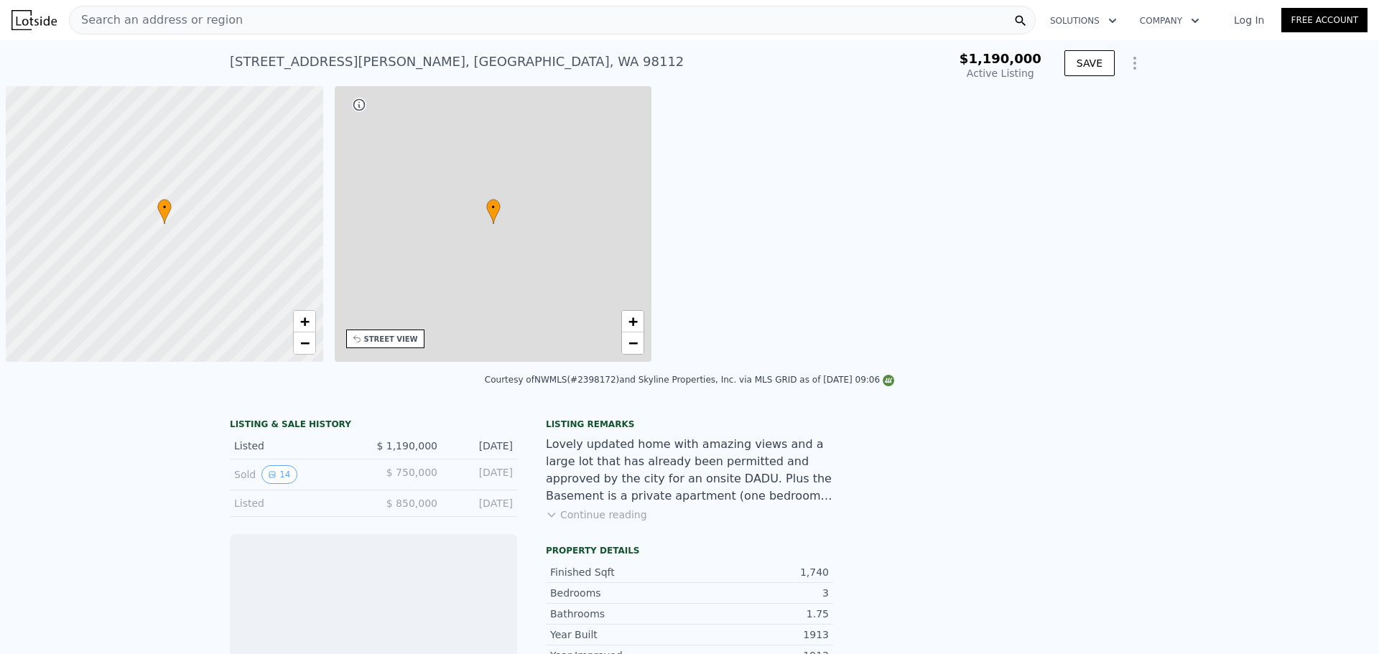
scroll to position [0, 6]
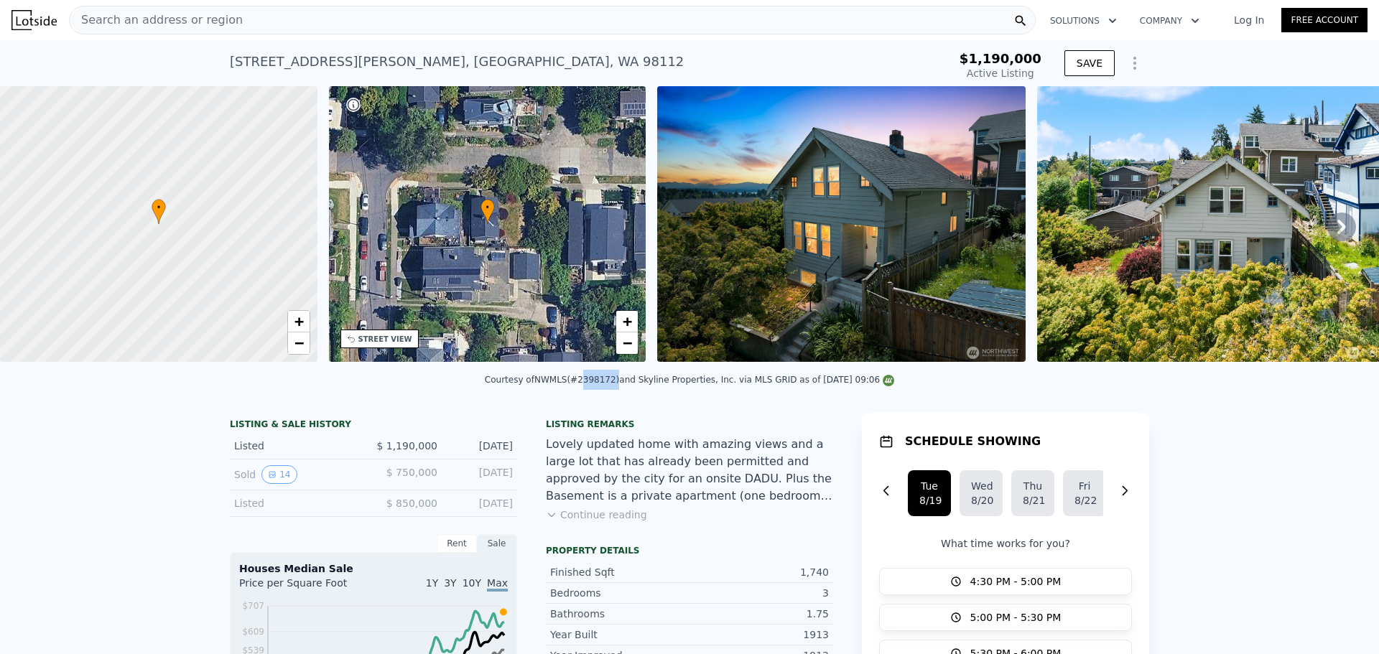
drag, startPoint x: 585, startPoint y: 386, endPoint x: 615, endPoint y: 387, distance: 29.5
click at [615, 385] on div "Courtesy of NWMLS (#2398172) and Skyline Properties, Inc. via MLS GRID as of 08…" at bounding box center [689, 380] width 409 height 10
copy div "2398172"
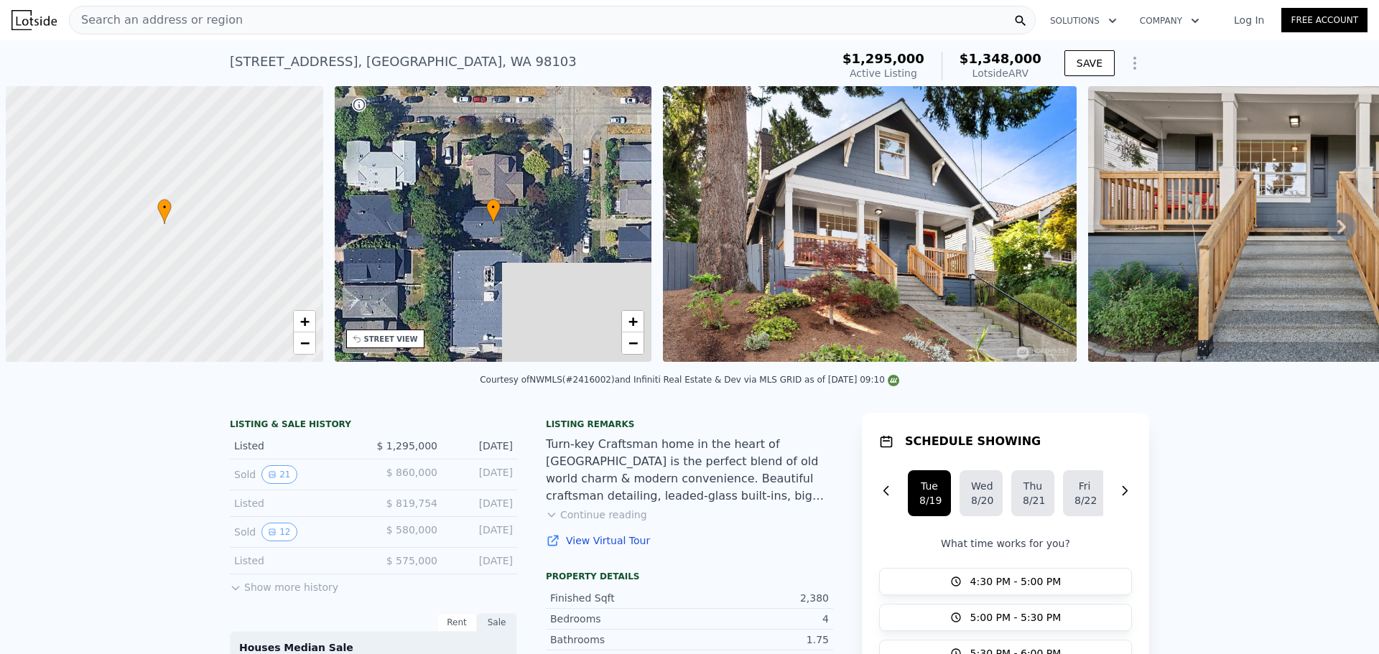
scroll to position [0, 6]
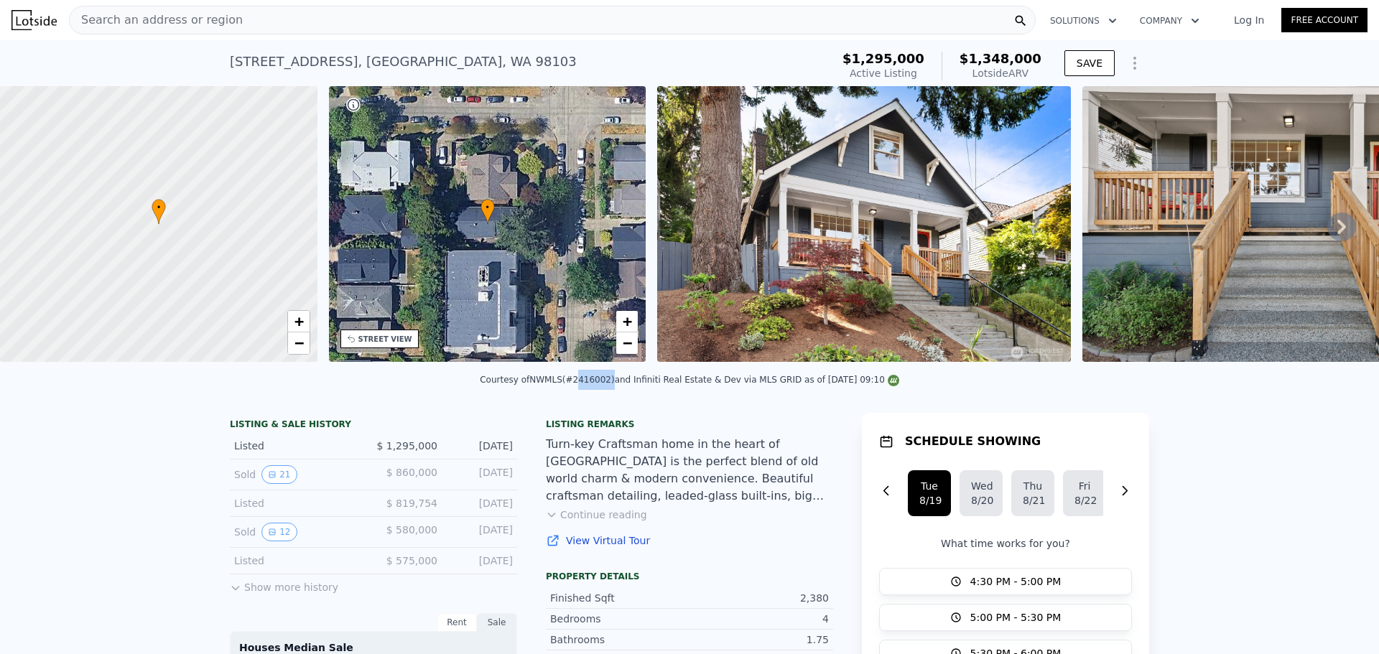
drag, startPoint x: 582, startPoint y: 390, endPoint x: 612, endPoint y: 391, distance: 30.2
click at [612, 385] on div "Courtesy of NWMLS (#2416002) and Infiniti Real Estate & Dev via MLS GRID as of …" at bounding box center [689, 380] width 419 height 10
copy div "2416002"
